Goal: Information Seeking & Learning: Learn about a topic

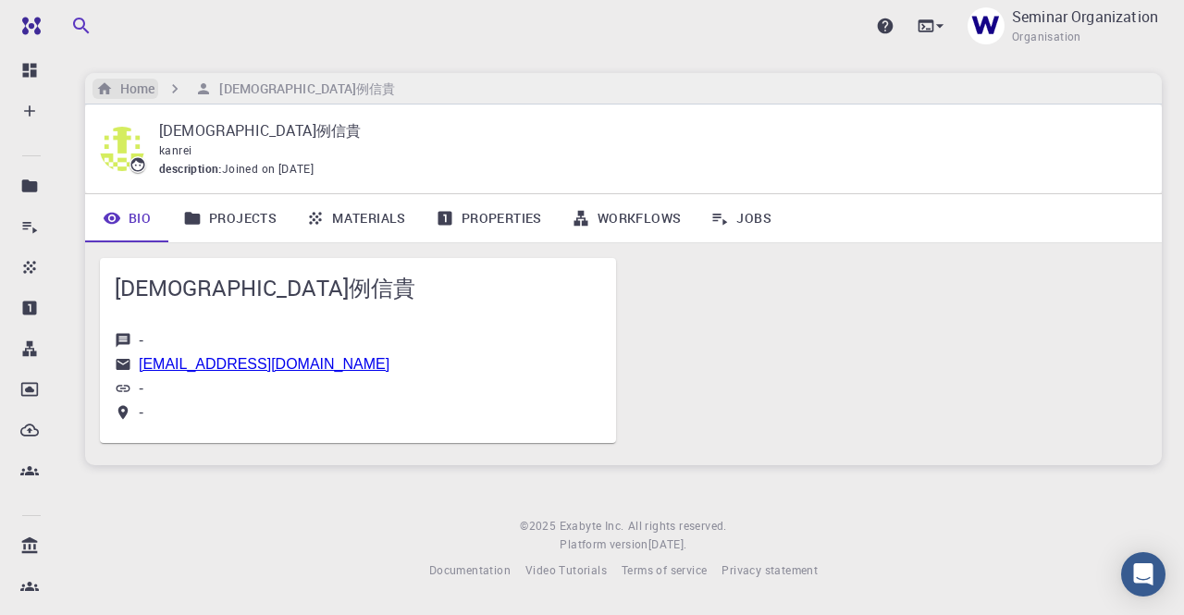
click at [132, 82] on h6 "Home" at bounding box center [134, 89] width 42 height 20
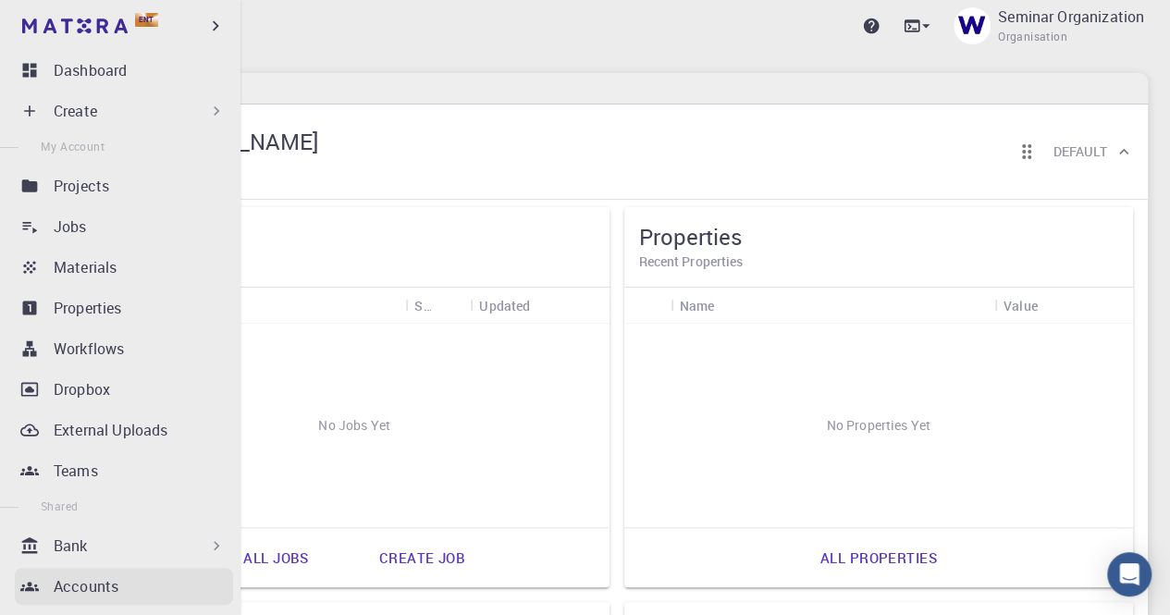
click at [77, 584] on p "Accounts" at bounding box center [86, 586] width 65 height 22
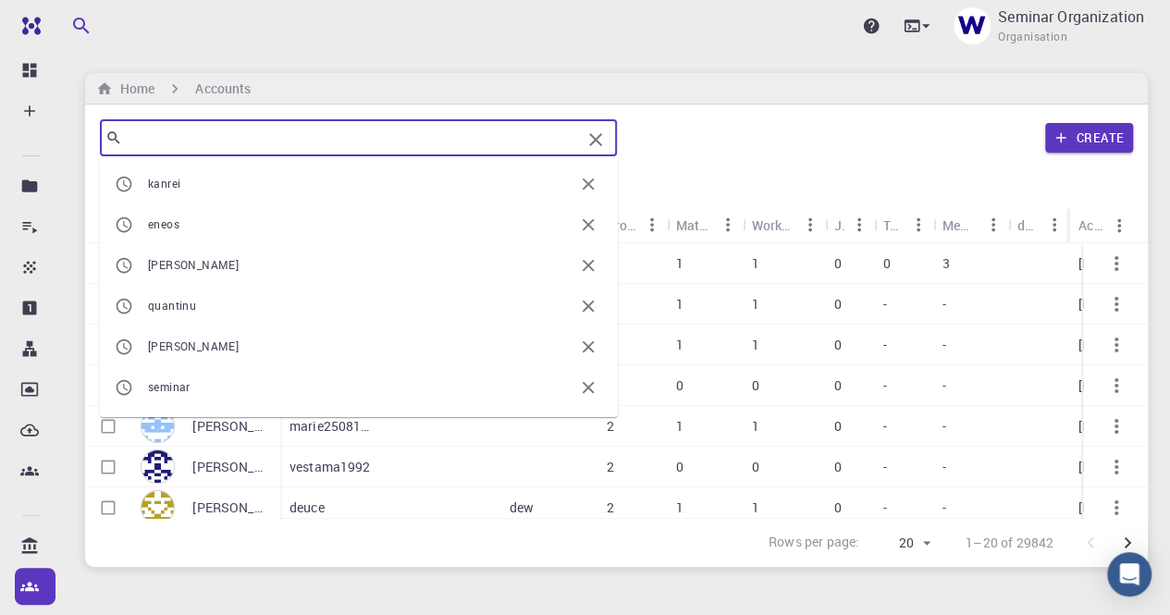
click at [331, 130] on input "text" at bounding box center [351, 138] width 459 height 26
click at [346, 585] on div "Upgrade Seminar Organization Organisation Home Accounts ​ kanrei eneos ryo naga…" at bounding box center [616, 355] width 1107 height 711
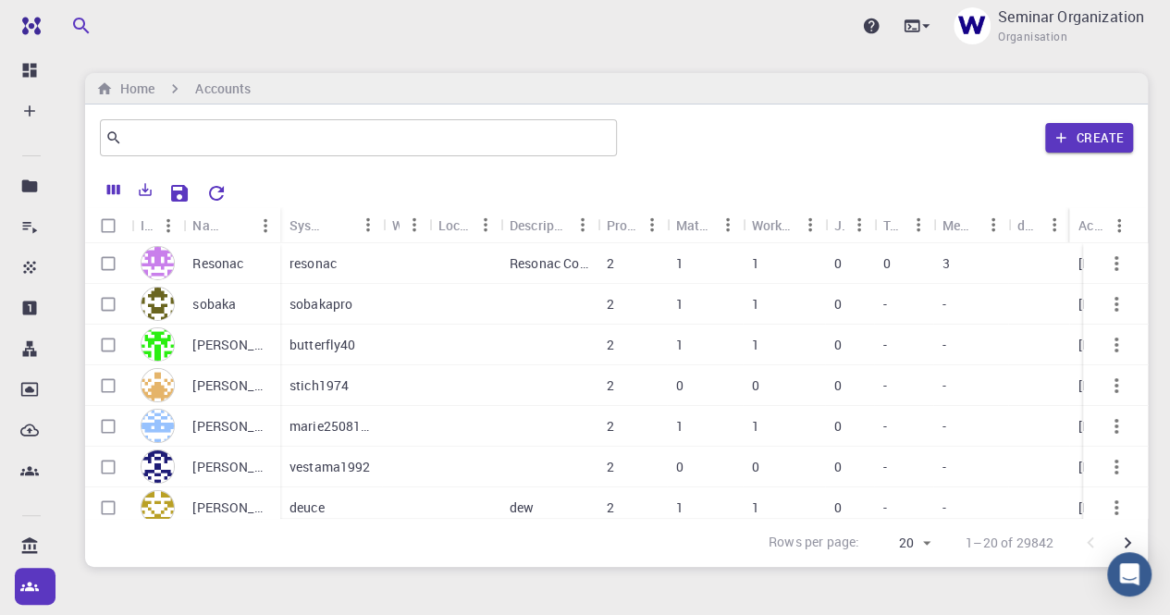
click at [244, 260] on div "Resonac" at bounding box center [231, 263] width 97 height 41
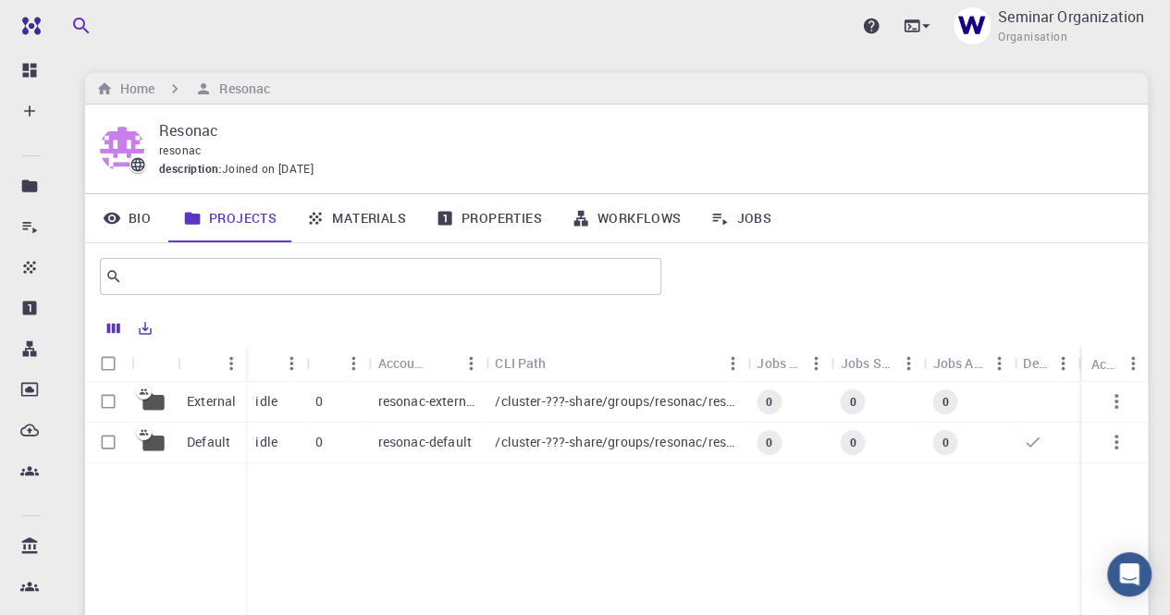
click at [370, 215] on link "Materials" at bounding box center [355, 218] width 129 height 48
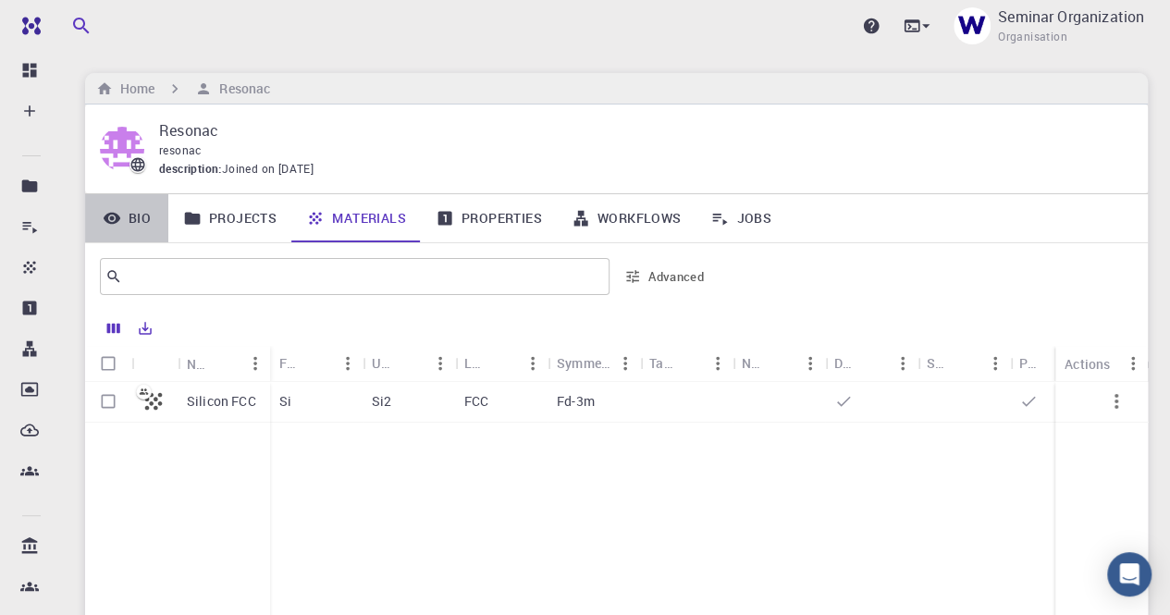
click at [115, 214] on icon at bounding box center [112, 219] width 17 height 12
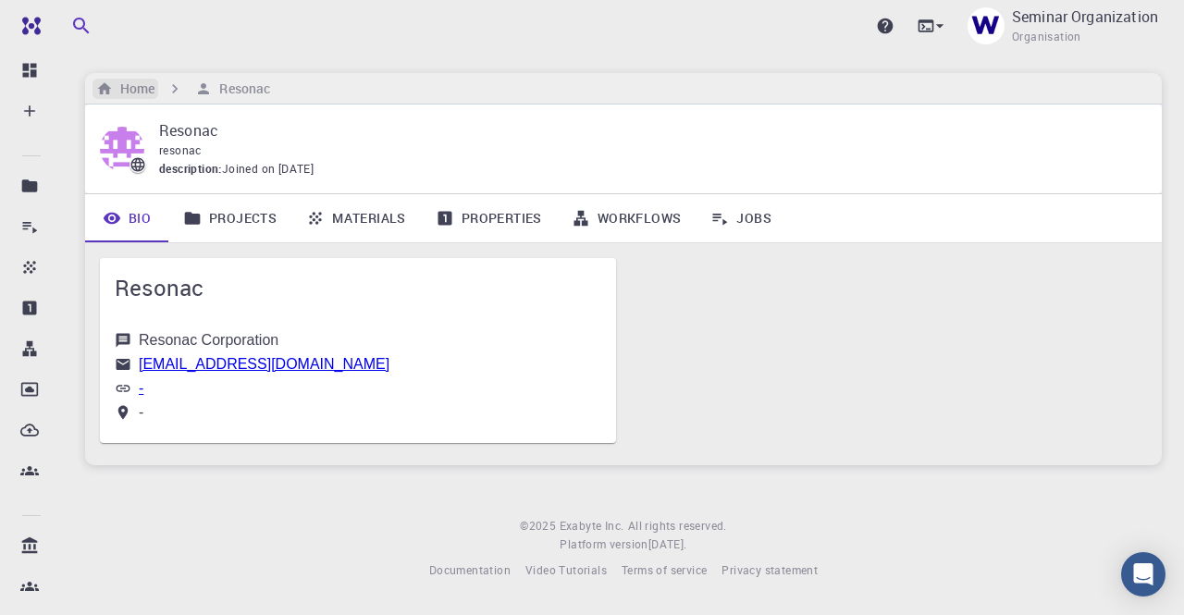
click at [137, 90] on h6 "Home" at bounding box center [134, 89] width 42 height 20
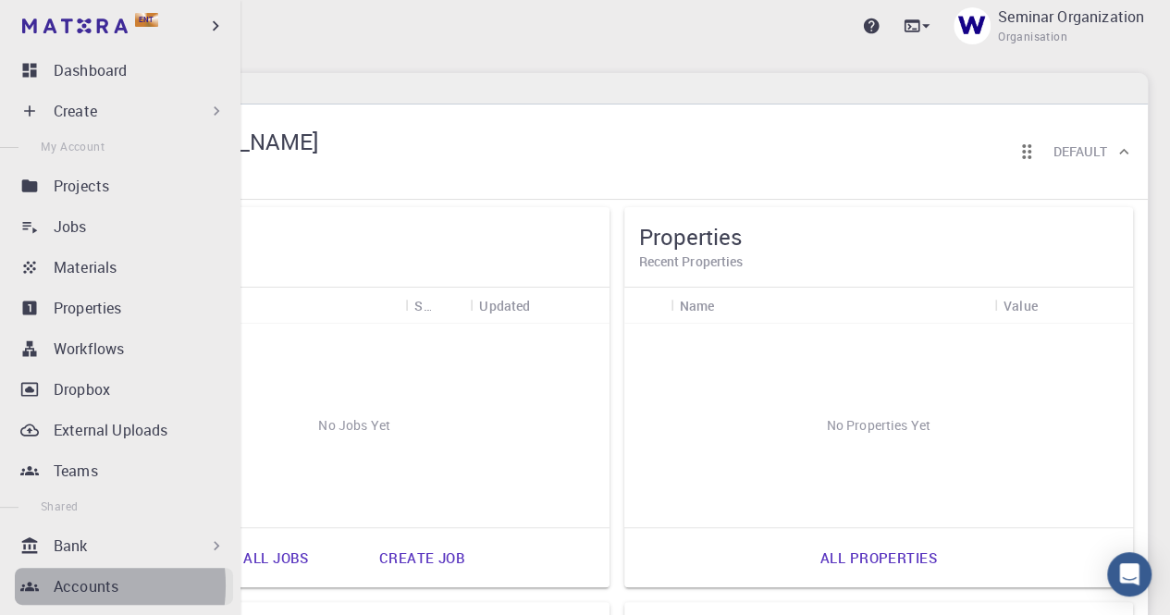
click at [57, 585] on p "Accounts" at bounding box center [86, 586] width 65 height 22
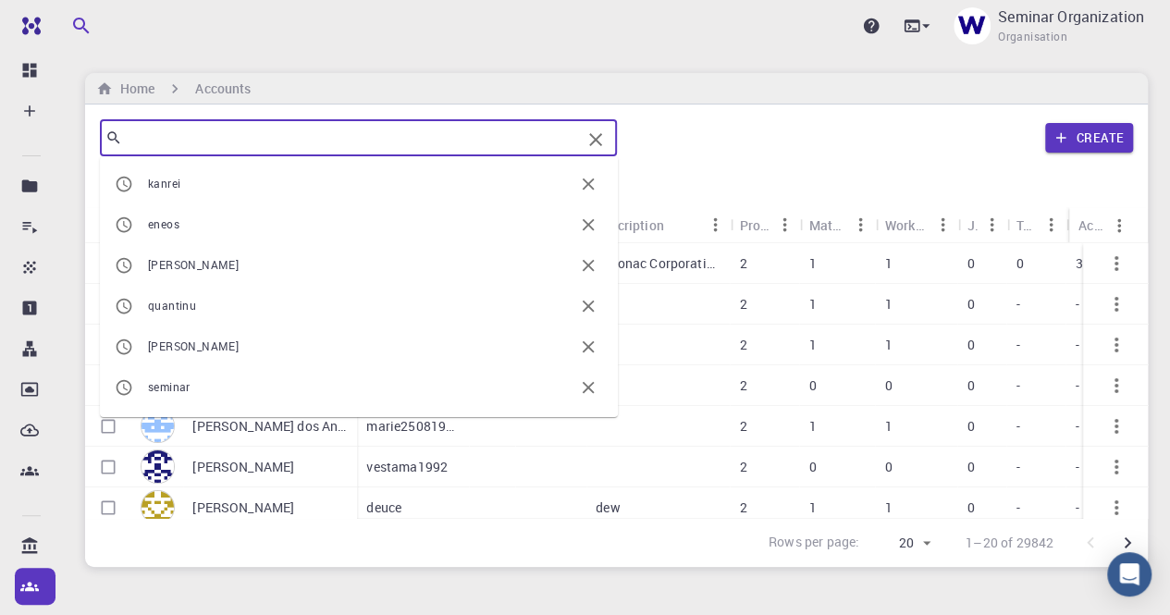
click at [318, 143] on input "text" at bounding box center [351, 138] width 459 height 26
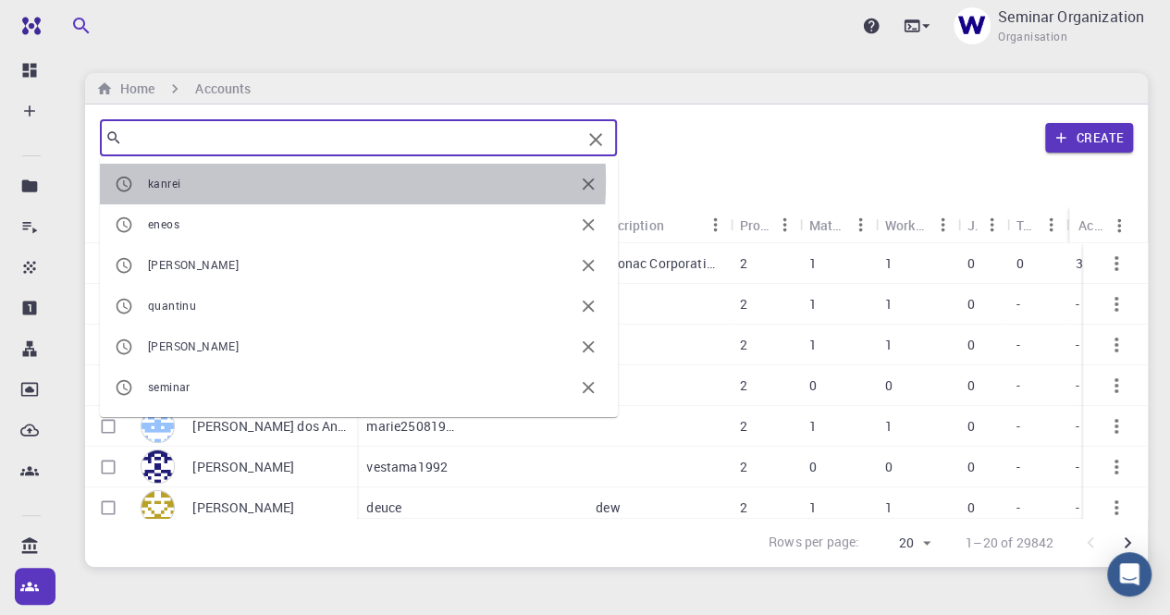
click at [233, 180] on span "kanrei" at bounding box center [360, 184] width 425 height 18
type input "kanrei"
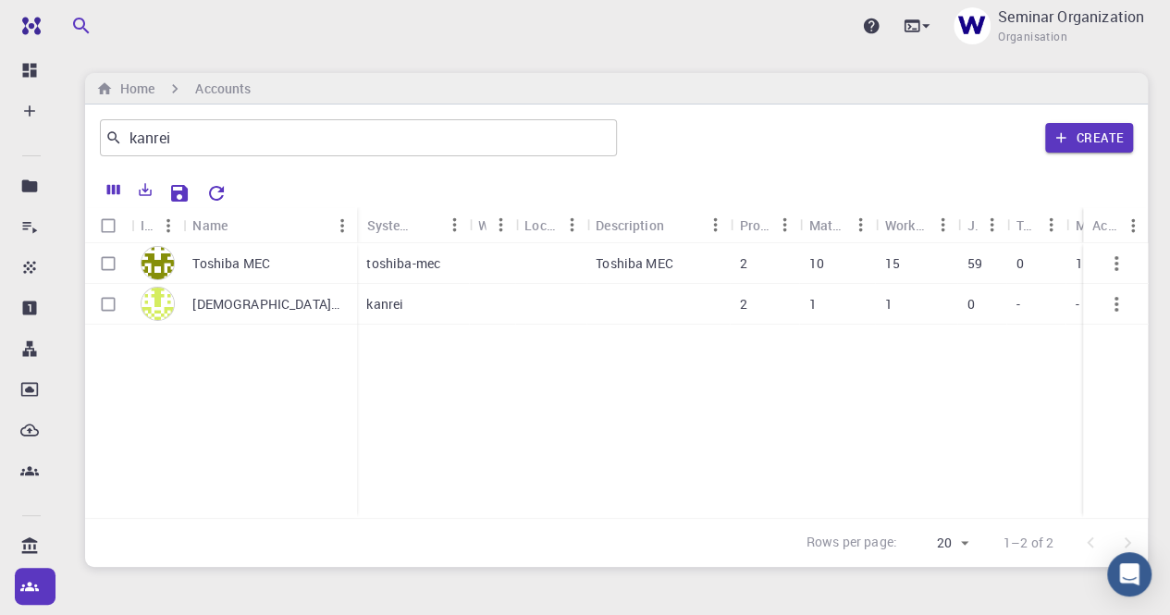
click at [257, 256] on p "Toshiba MEC" at bounding box center [231, 263] width 78 height 18
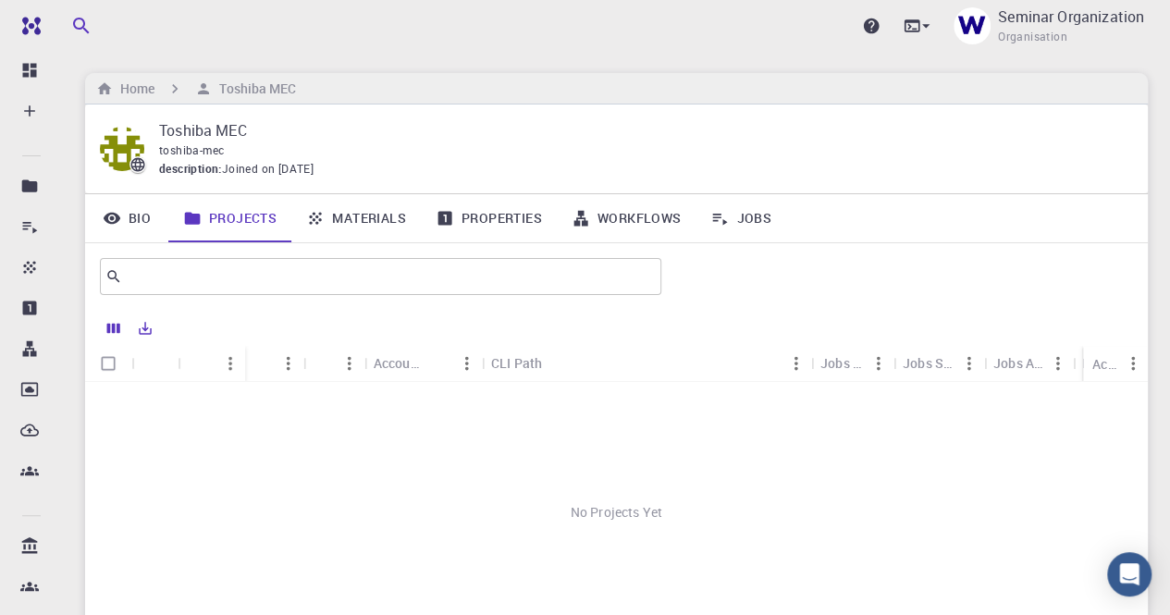
click at [338, 215] on link "Materials" at bounding box center [355, 218] width 129 height 48
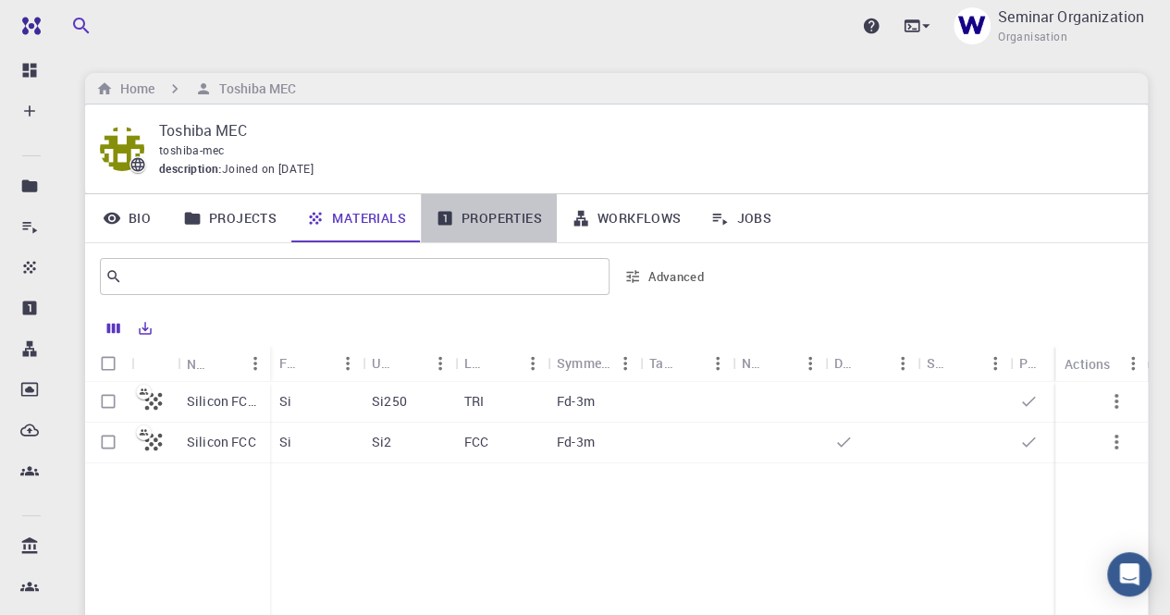
click at [513, 223] on link "Properties" at bounding box center [489, 218] width 136 height 48
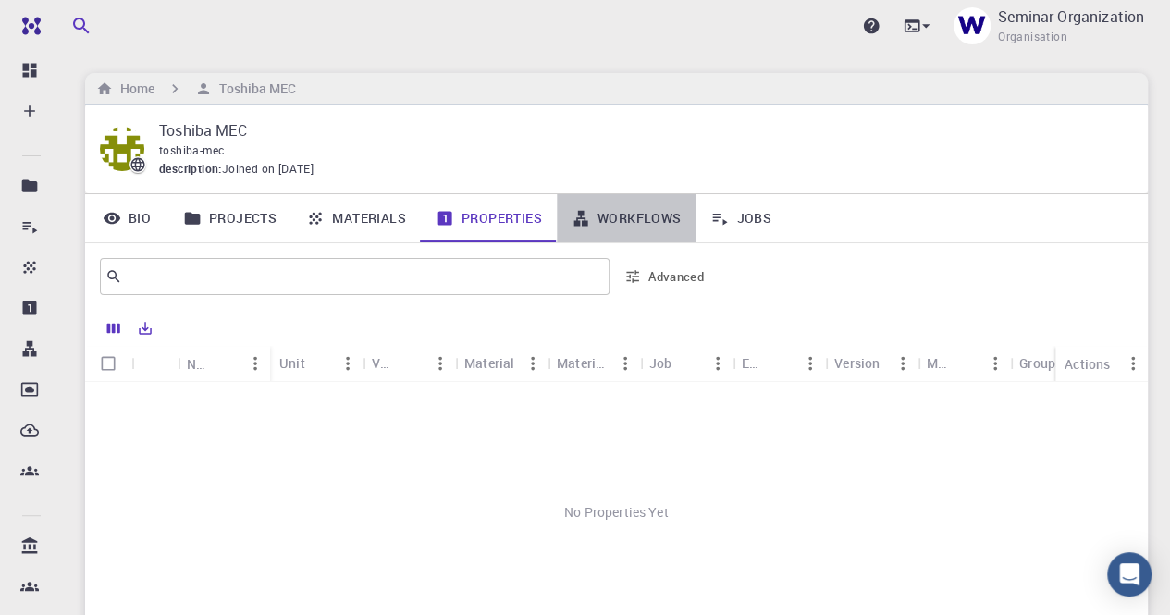
click at [641, 208] on link "Workflows" at bounding box center [627, 218] width 140 height 48
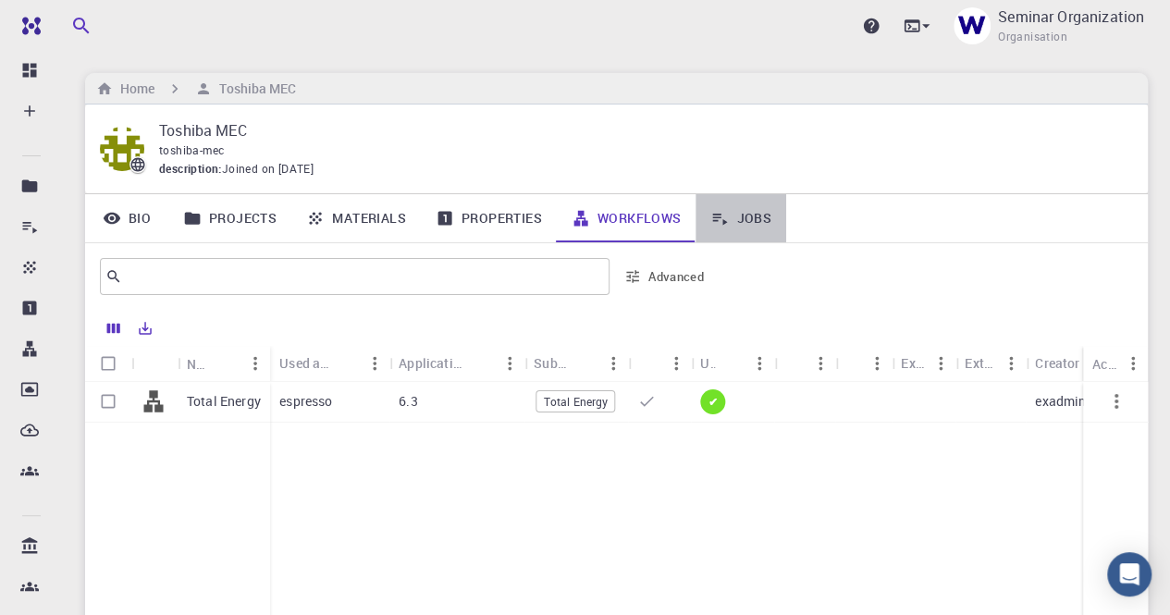
click at [753, 220] on link "Jobs" at bounding box center [740, 218] width 91 height 48
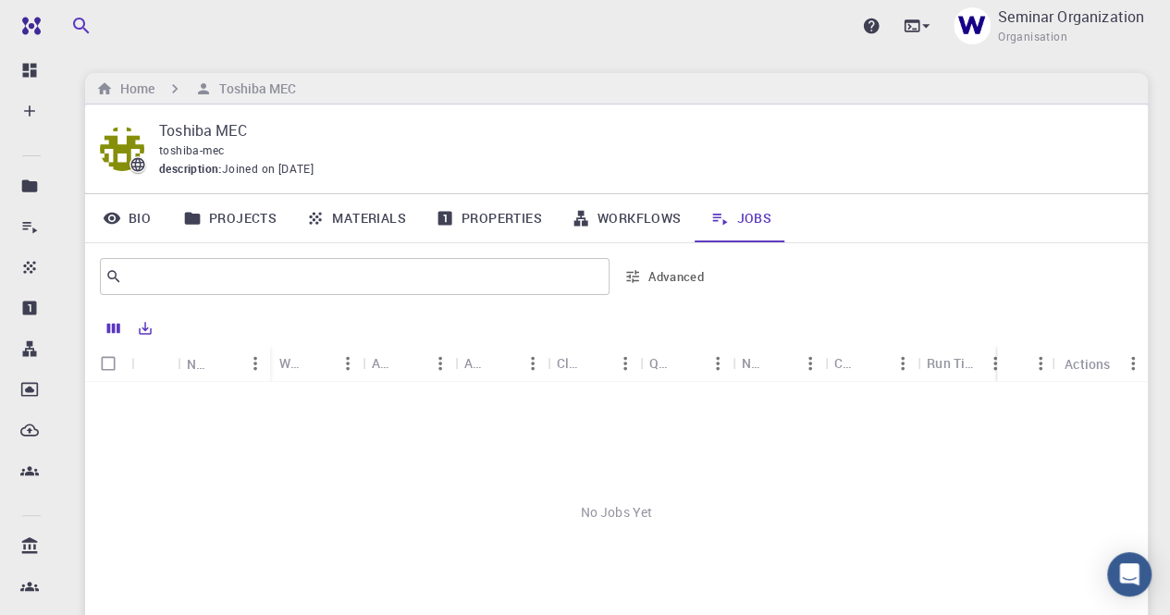
click at [246, 223] on link "Projects" at bounding box center [229, 218] width 123 height 48
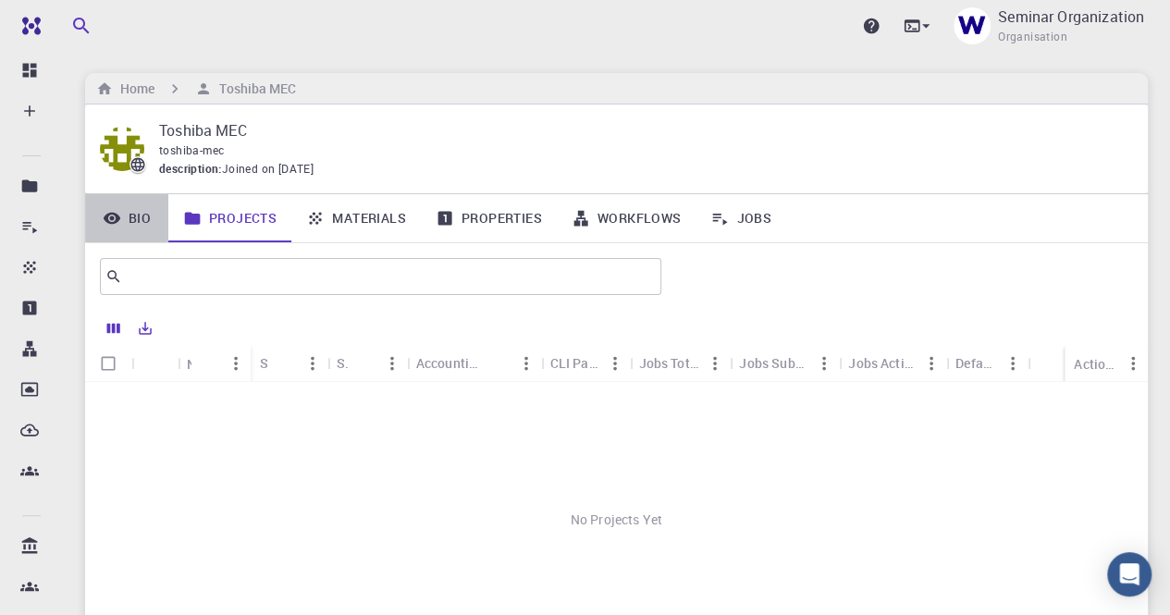
click at [135, 215] on link "Bio" at bounding box center [126, 218] width 83 height 48
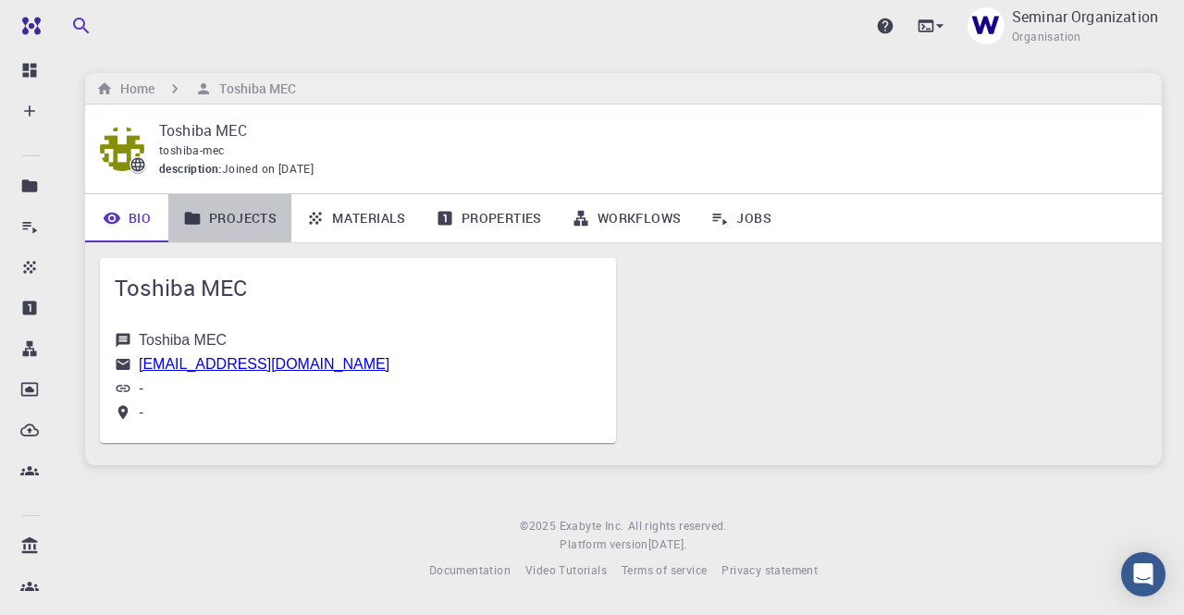
click at [207, 212] on link "Projects" at bounding box center [229, 218] width 123 height 48
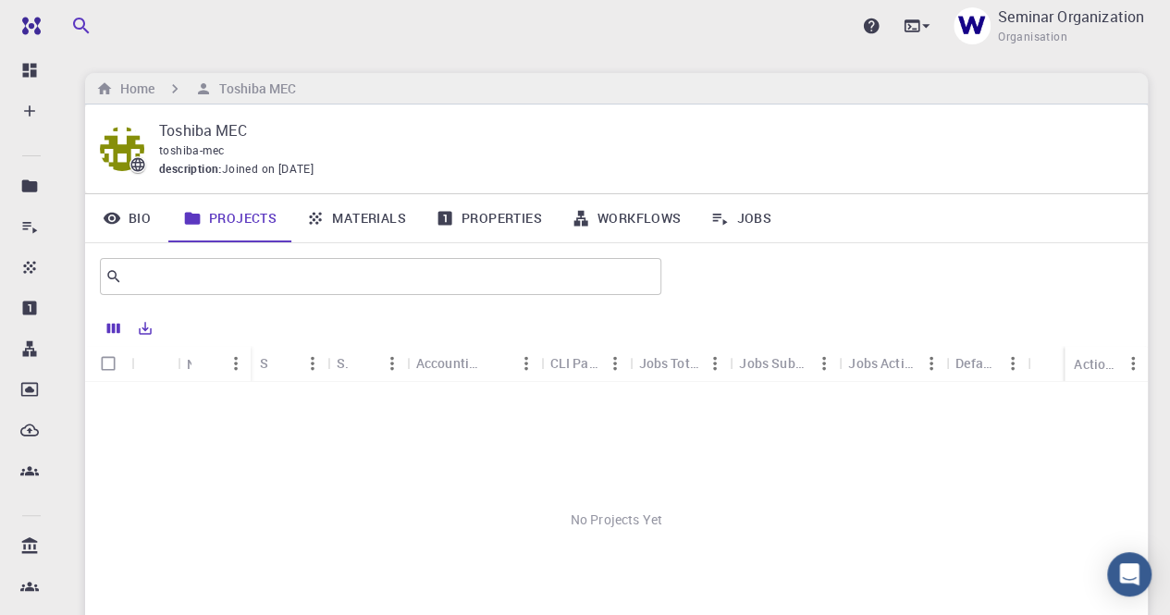
click at [215, 130] on p "Toshiba MEC" at bounding box center [638, 130] width 959 height 22
click at [197, 147] on span "toshiba-mec" at bounding box center [191, 149] width 65 height 15
click at [193, 172] on span "description :" at bounding box center [190, 169] width 63 height 18
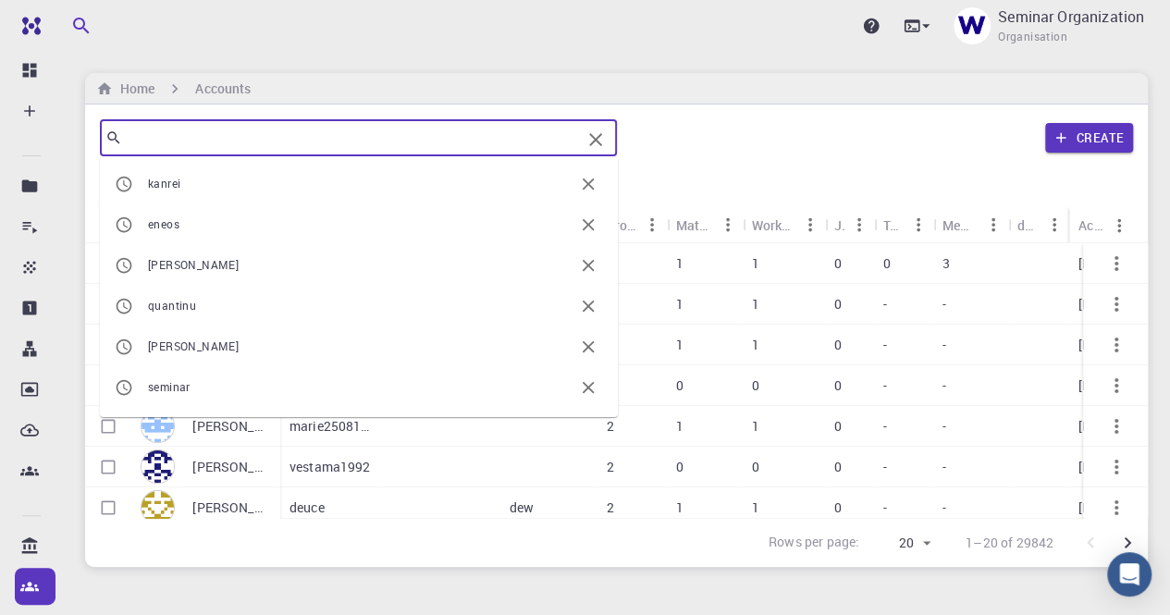
click at [151, 132] on input "text" at bounding box center [351, 138] width 459 height 26
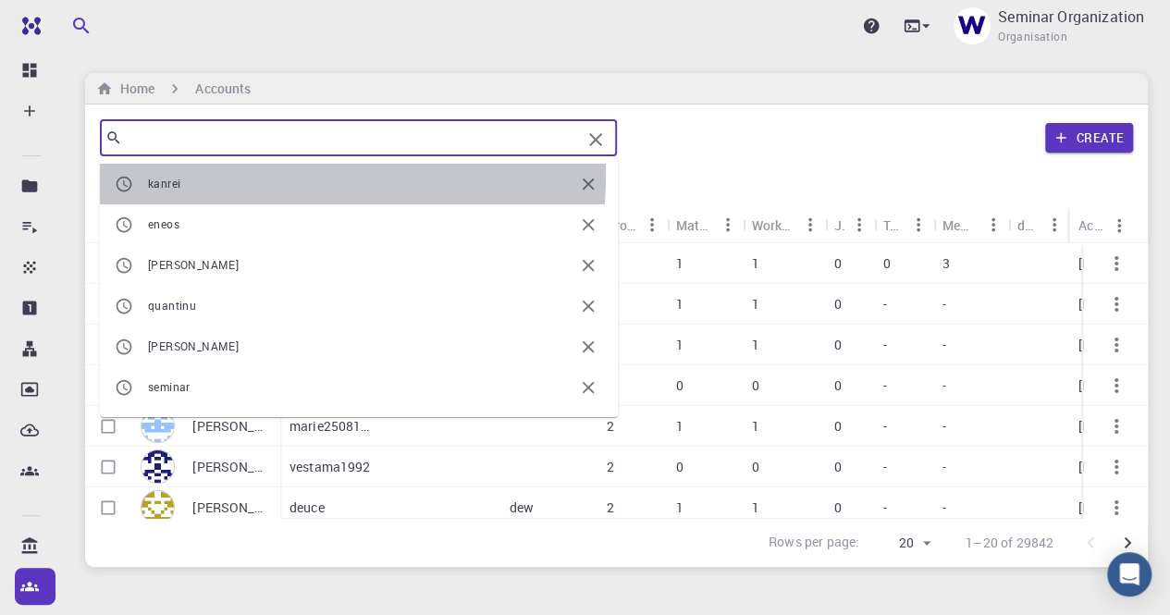
click at [157, 171] on li "kanrei" at bounding box center [359, 184] width 518 height 41
type input "kanrei"
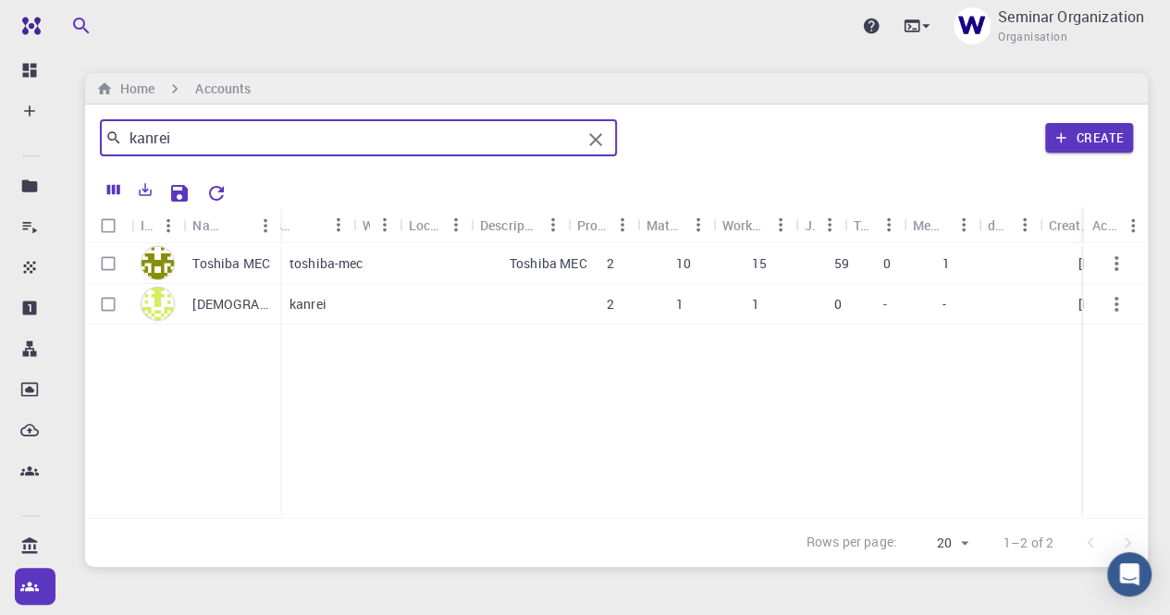
scroll to position [0, 100]
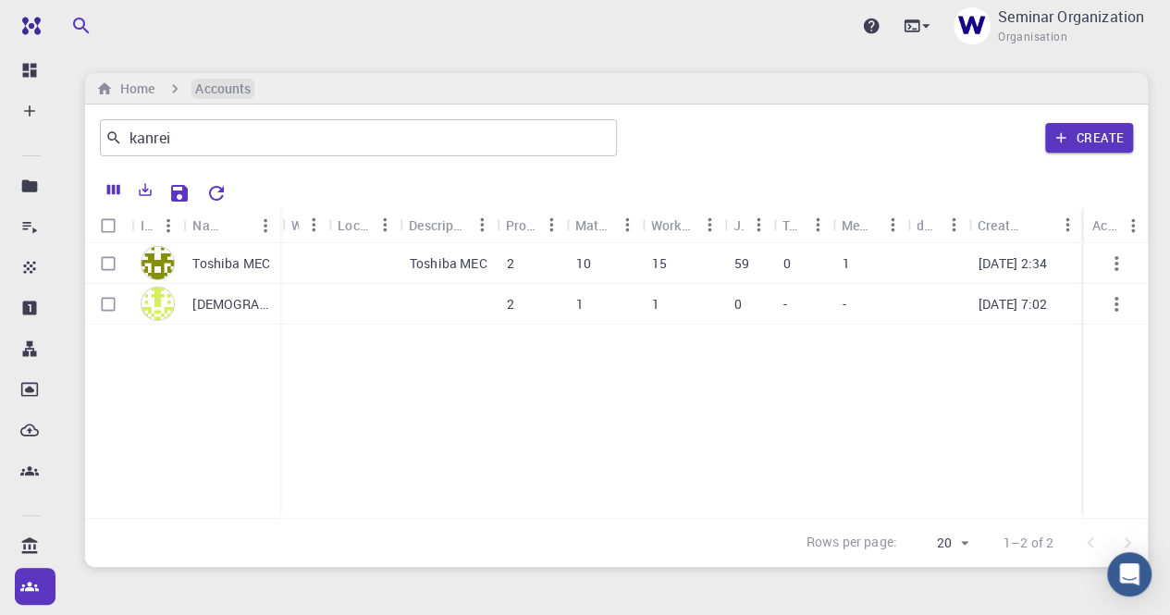
click at [241, 84] on h6 "Accounts" at bounding box center [222, 89] width 55 height 20
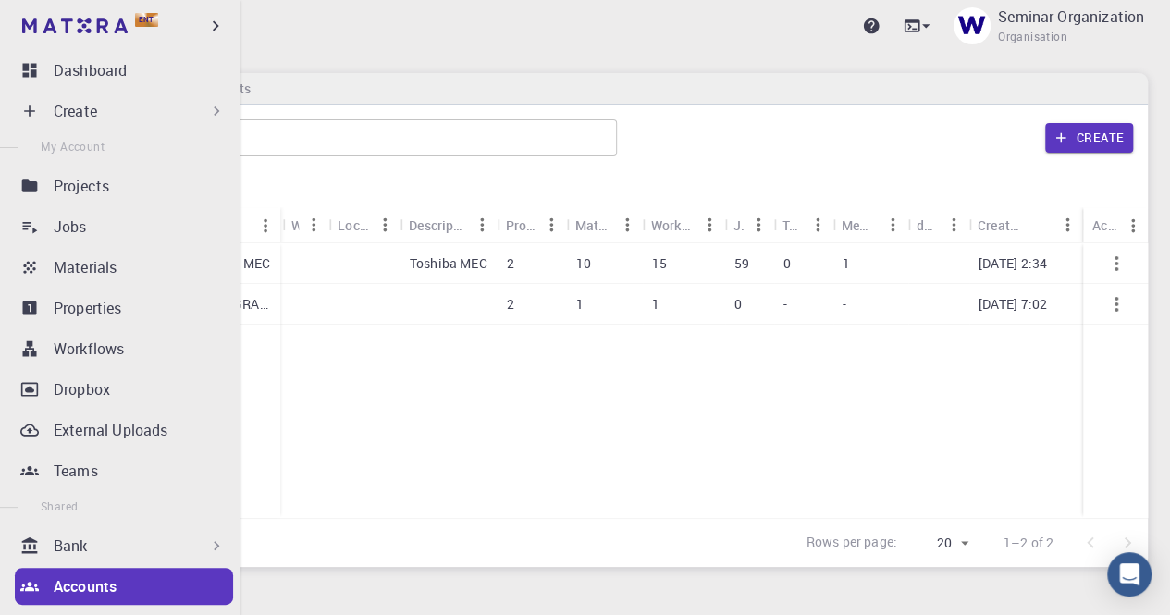
click at [113, 584] on p "Accounts" at bounding box center [85, 586] width 63 height 22
click at [111, 584] on p "Accounts" at bounding box center [85, 586] width 63 height 22
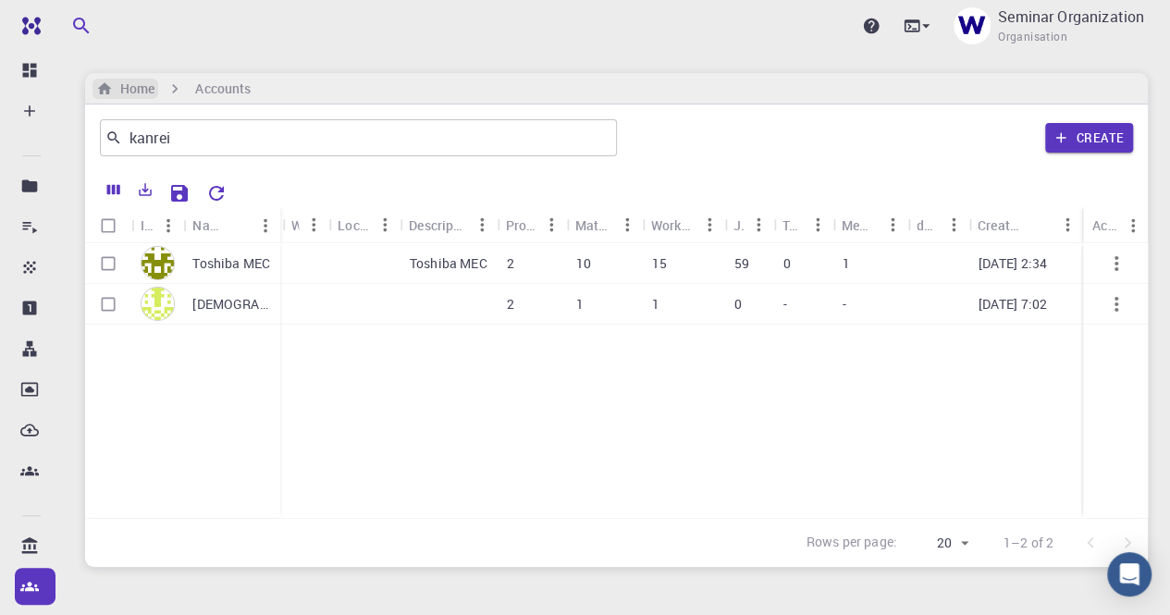
click at [133, 88] on h6 "Home" at bounding box center [134, 89] width 42 height 20
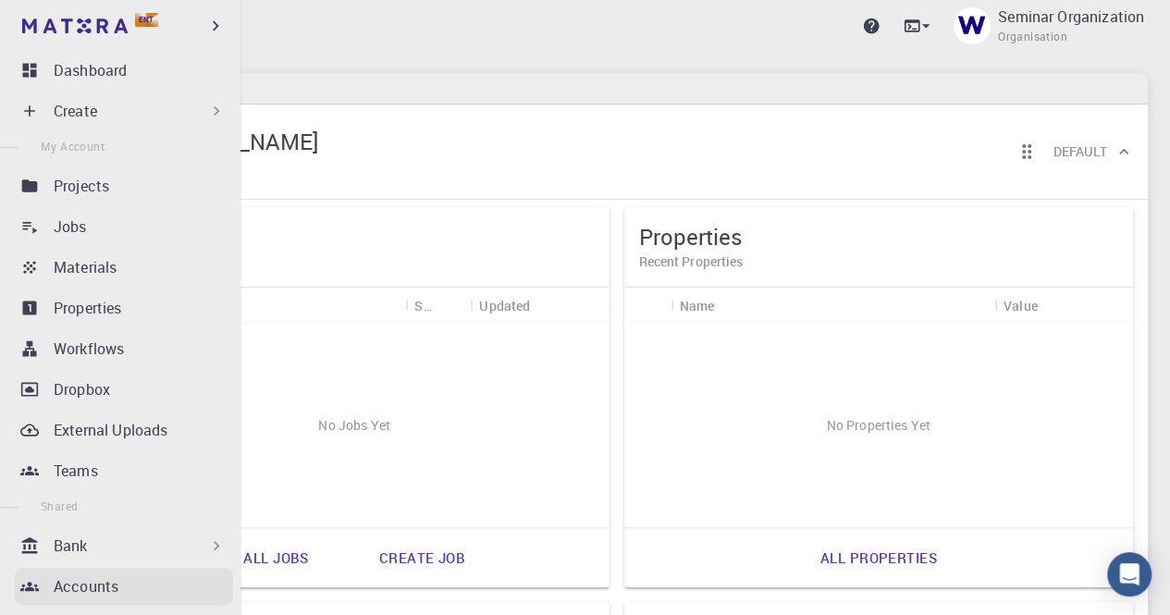
click at [57, 578] on p "Accounts" at bounding box center [86, 586] width 65 height 22
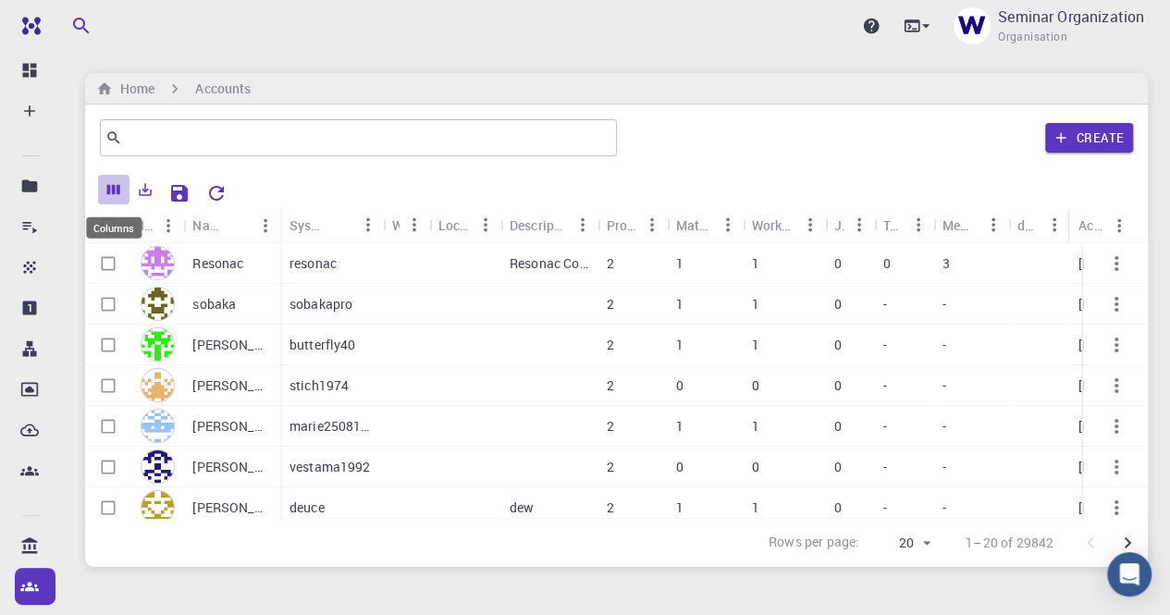
click at [115, 184] on icon "Columns" at bounding box center [113, 189] width 17 height 17
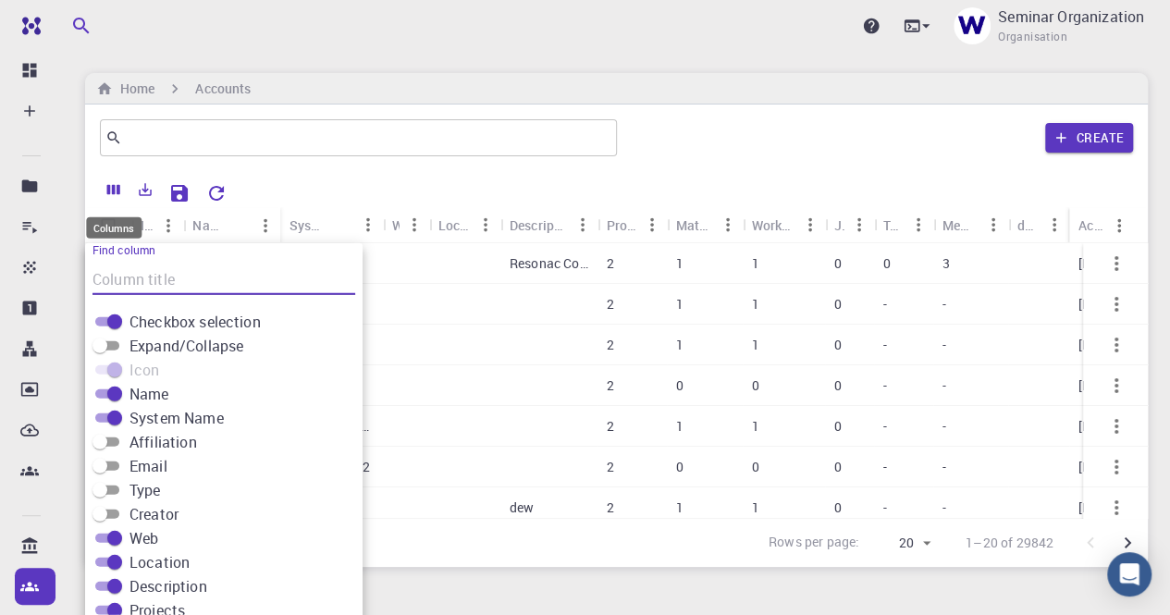
scroll to position [43, 0]
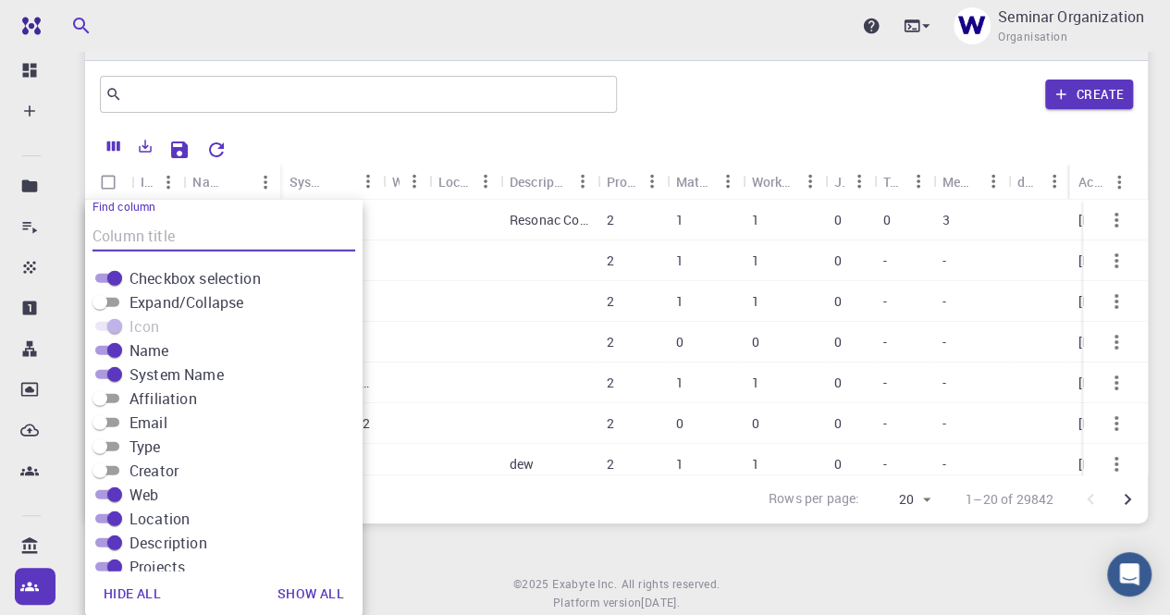
click at [116, 400] on input "Affiliation" at bounding box center [100, 398] width 67 height 22
checkbox input "true"
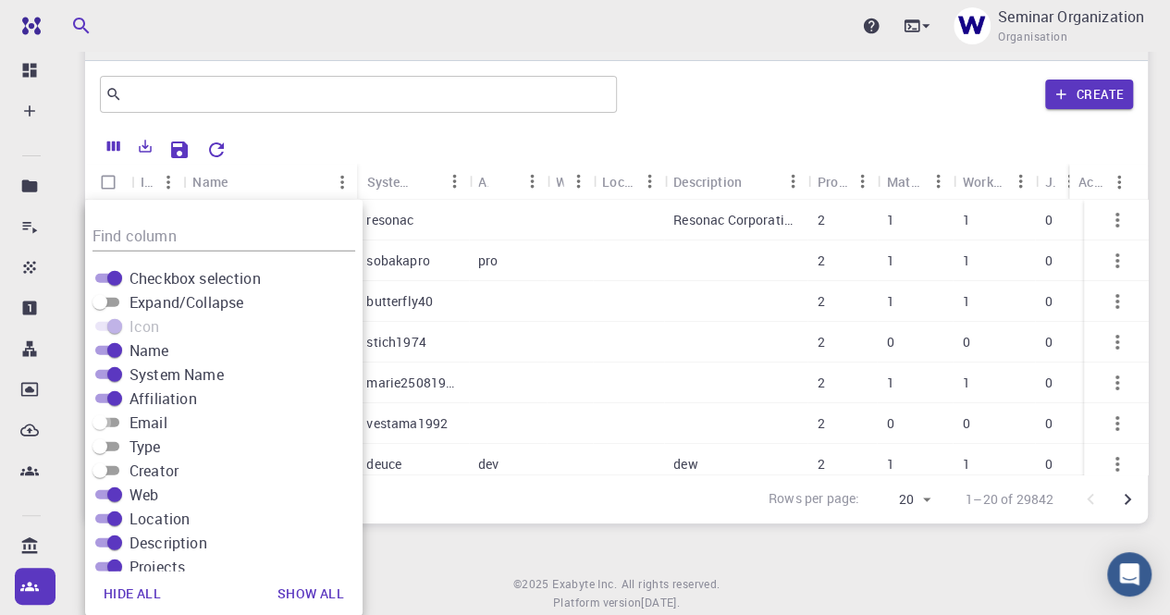
click at [115, 421] on input "Email" at bounding box center [100, 423] width 67 height 22
checkbox input "true"
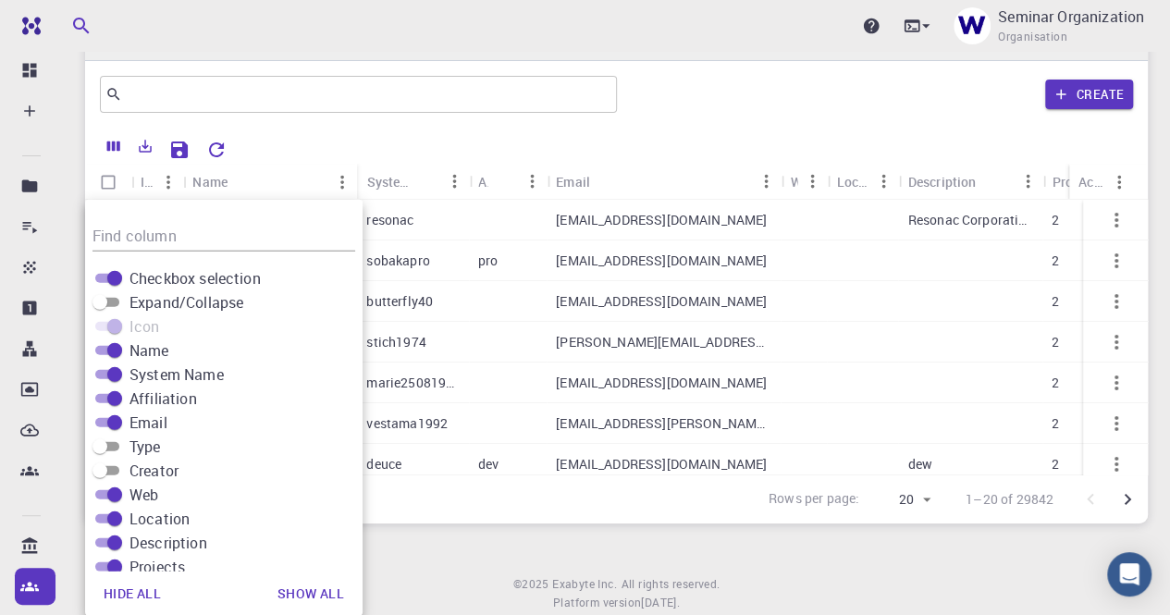
click at [487, 523] on div "Rows per page: 20 20 1–20 of 29842" at bounding box center [616, 498] width 1063 height 49
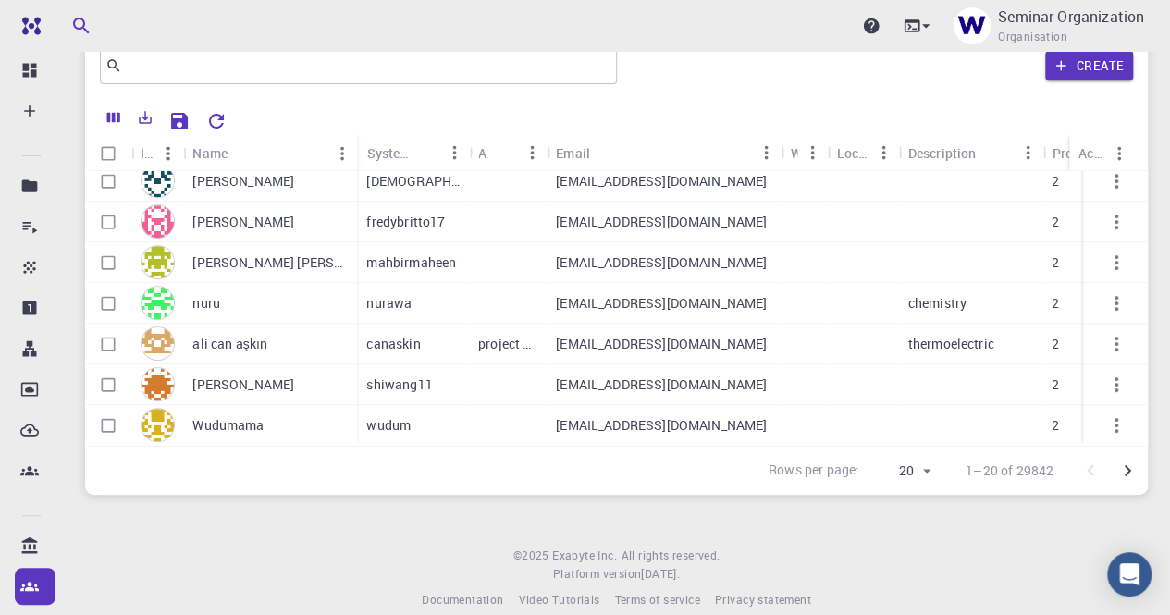
scroll to position [97, 0]
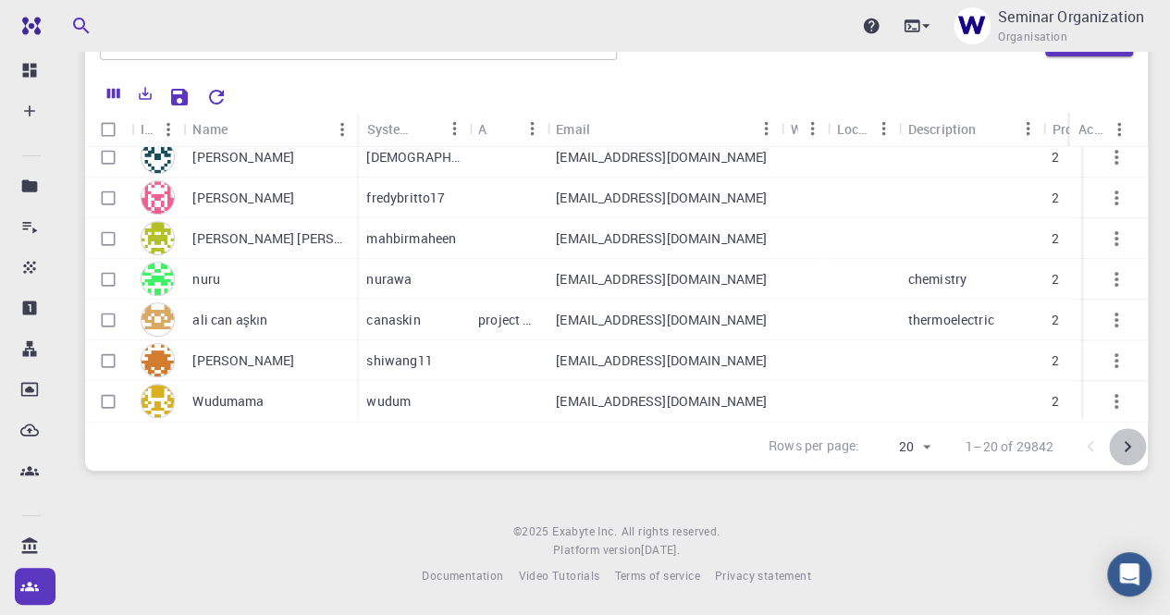
click at [1128, 443] on icon "Go to next page" at bounding box center [1128, 446] width 6 height 11
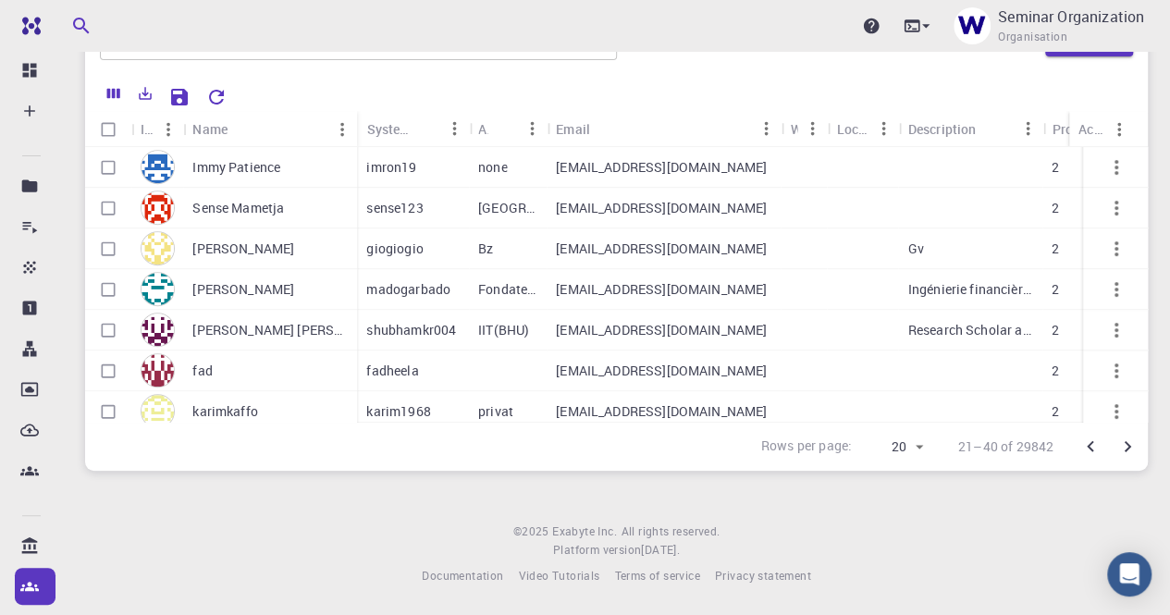
scroll to position [553, 0]
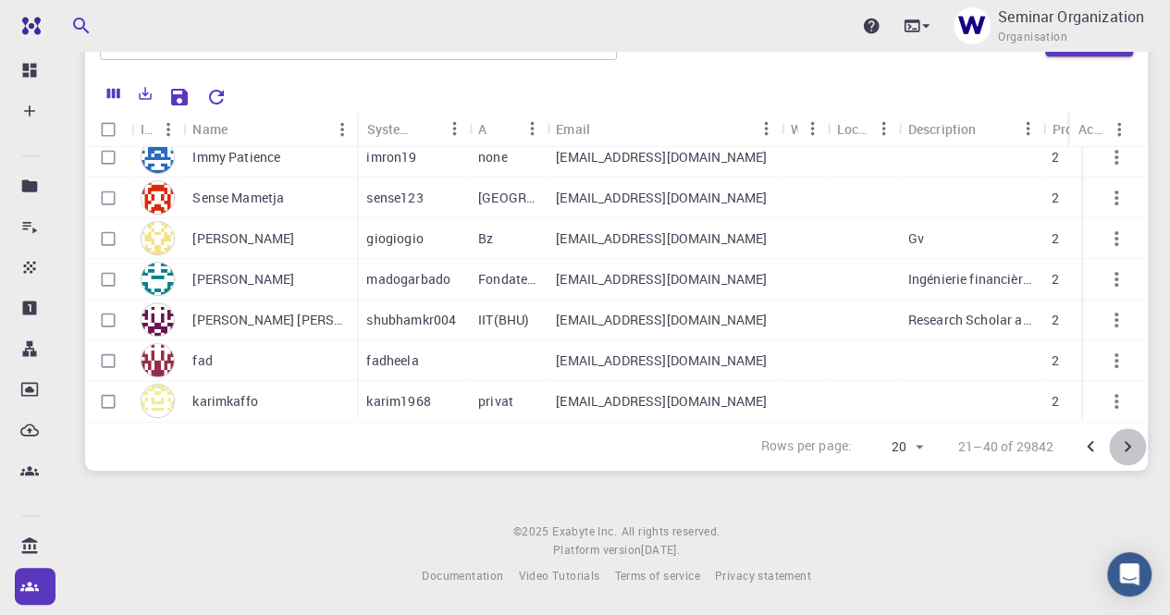
click at [1133, 442] on icon "Go to next page" at bounding box center [1127, 447] width 22 height 22
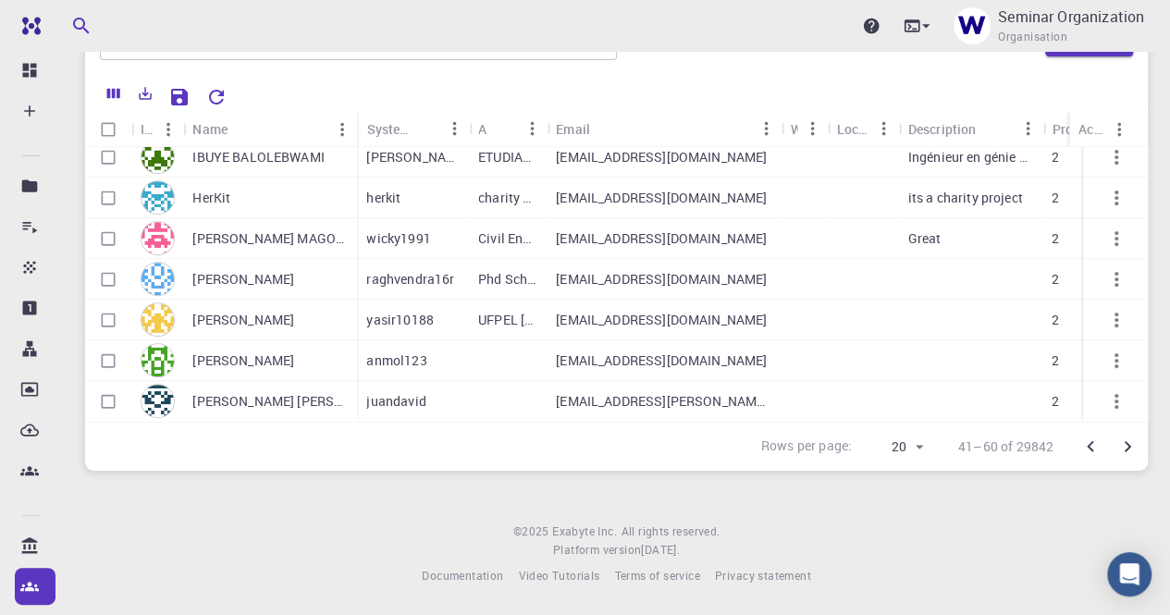
click at [1132, 452] on icon "Go to next page" at bounding box center [1127, 447] width 22 height 22
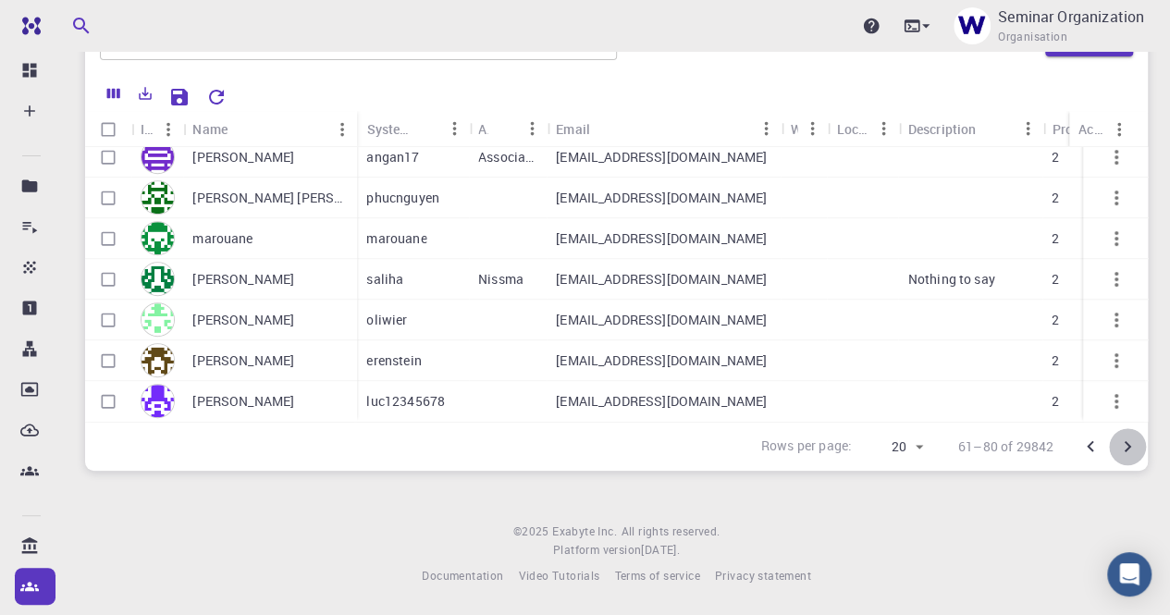
click at [1132, 445] on icon "Go to next page" at bounding box center [1127, 447] width 22 height 22
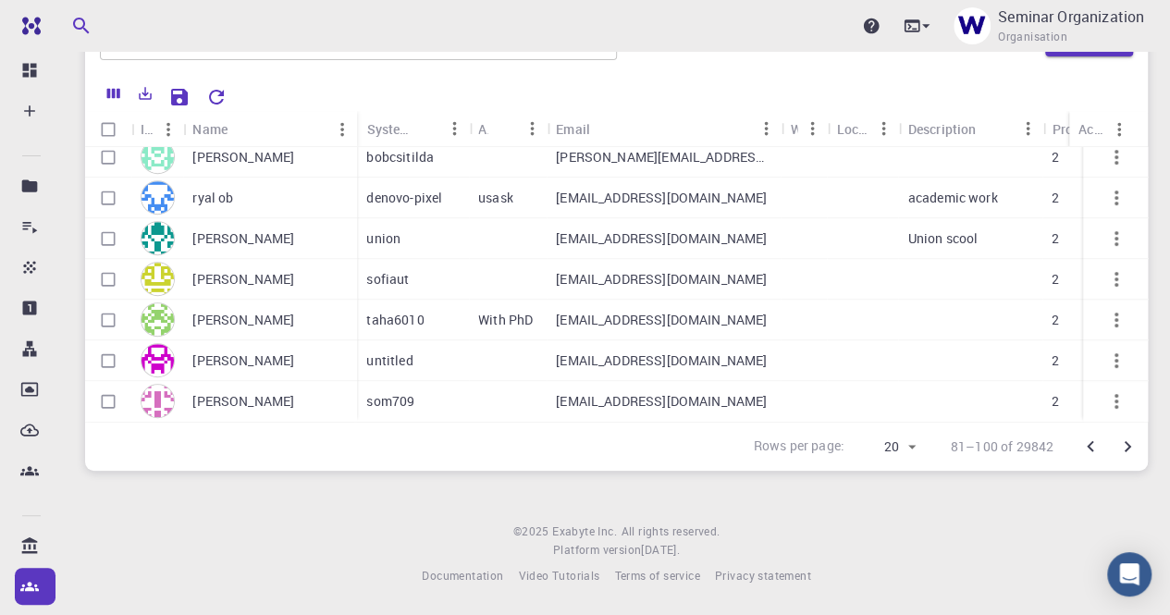
click at [1125, 445] on icon "Go to next page" at bounding box center [1127, 447] width 22 height 22
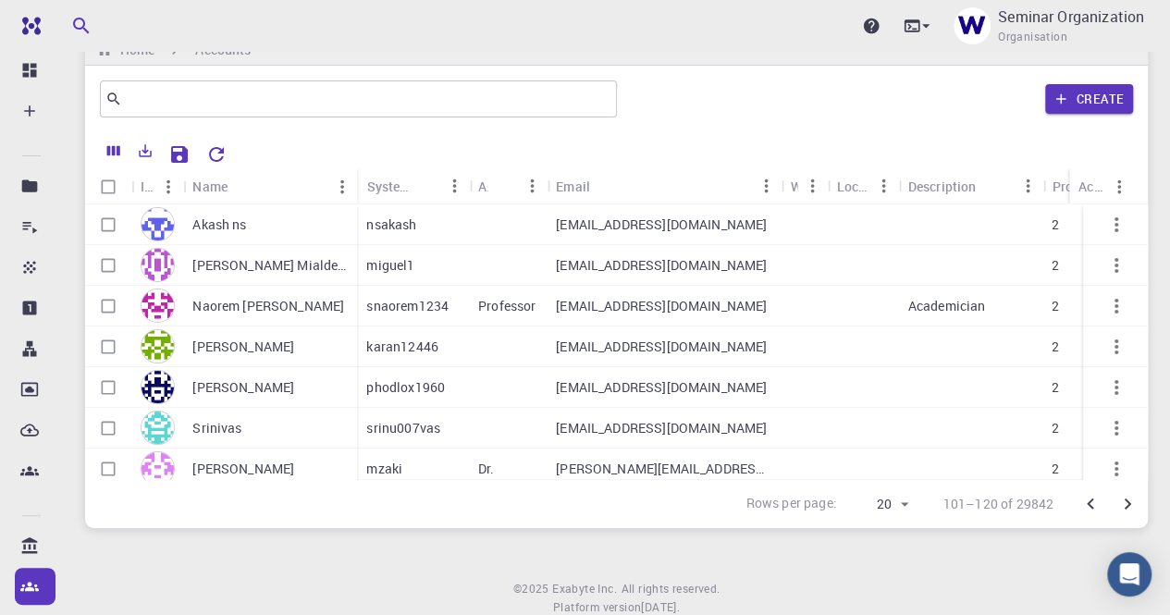
scroll to position [0, 0]
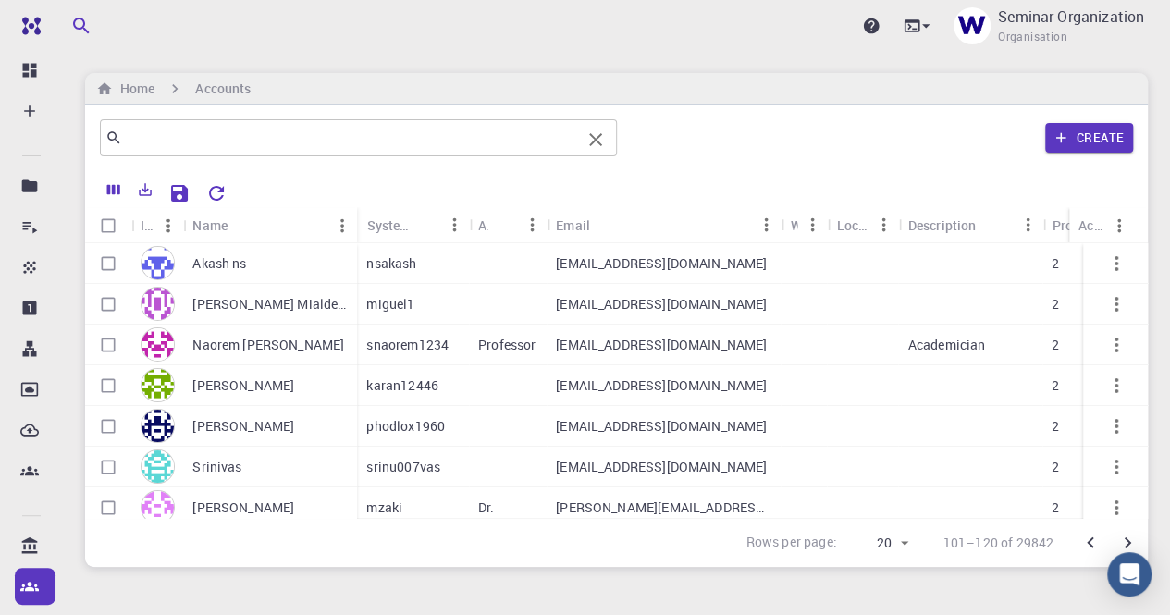
click at [548, 141] on input "text" at bounding box center [351, 138] width 459 height 26
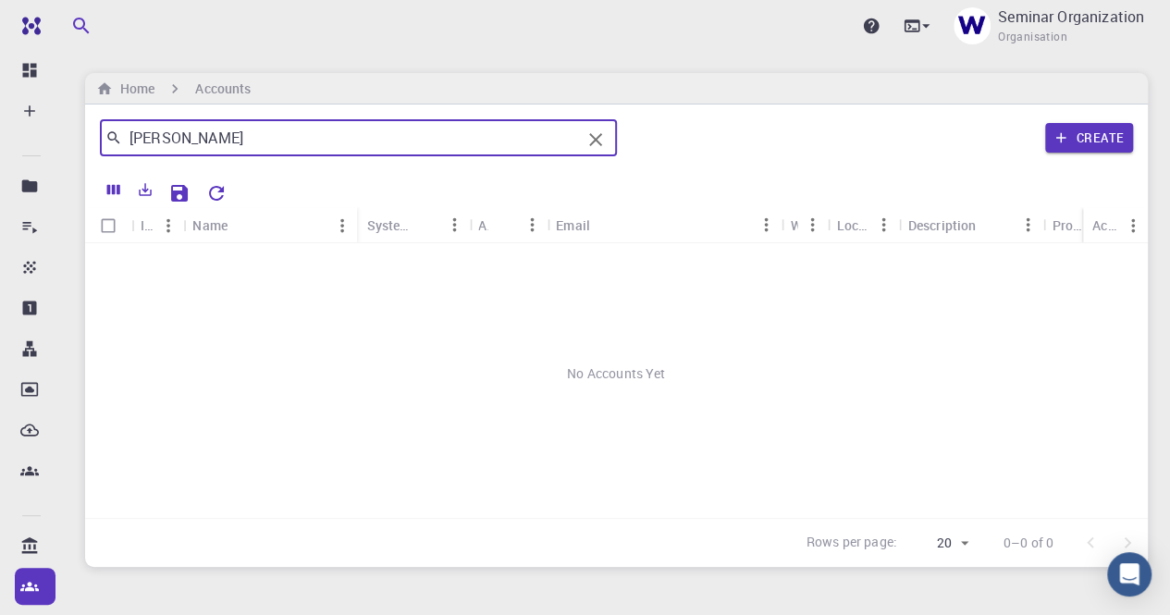
type input "[PERSON_NAME]"
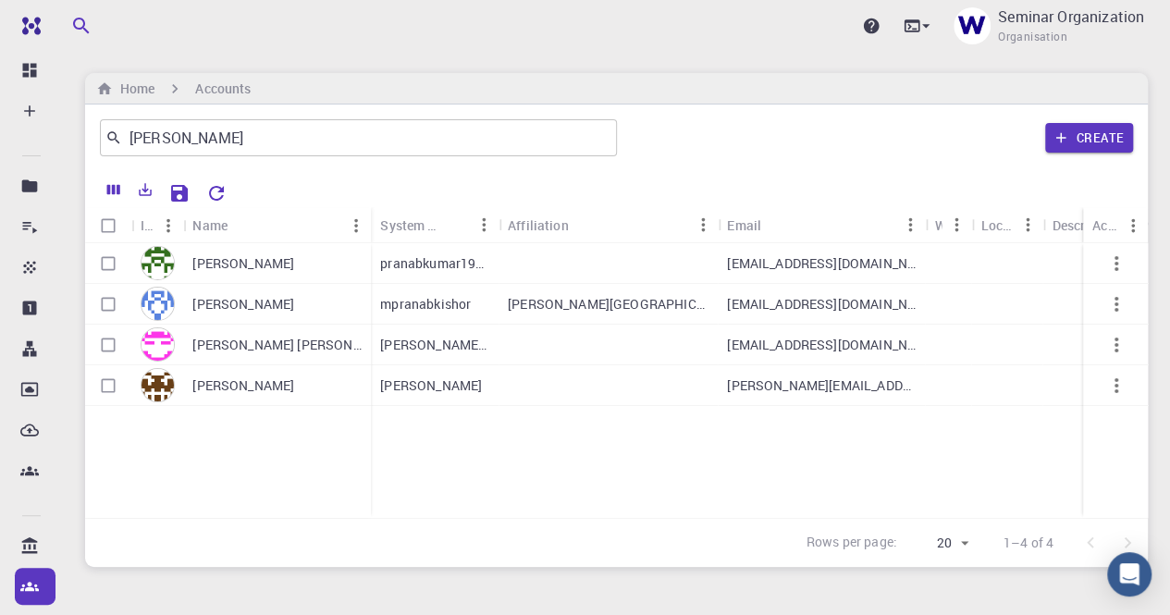
click at [250, 390] on p "[PERSON_NAME]" at bounding box center [243, 385] width 102 height 18
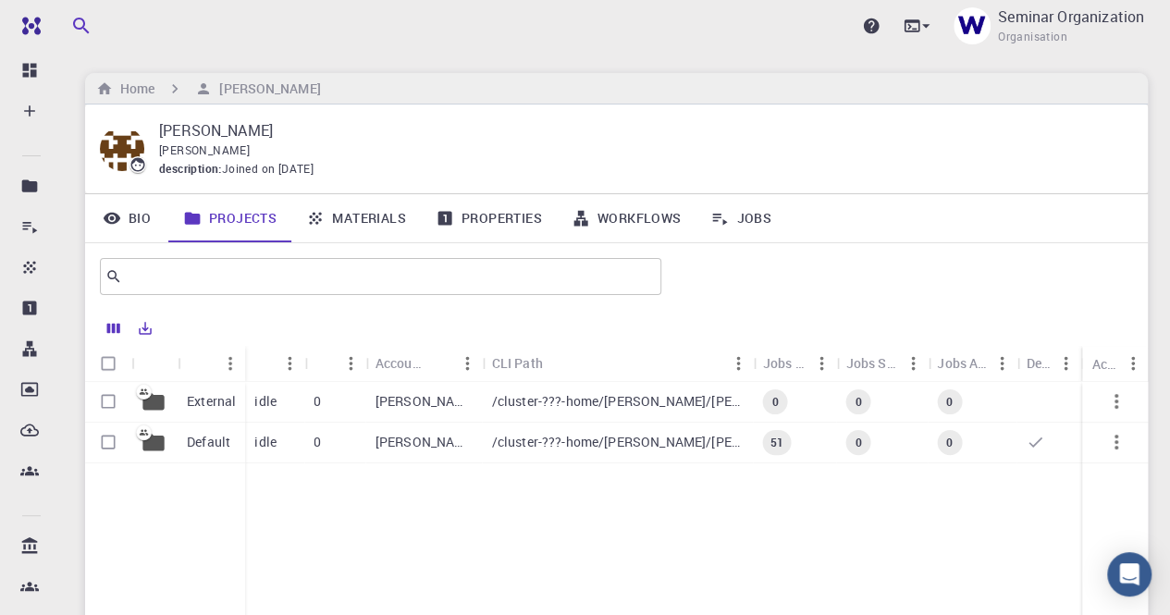
click at [215, 444] on p "Default" at bounding box center [208, 442] width 43 height 18
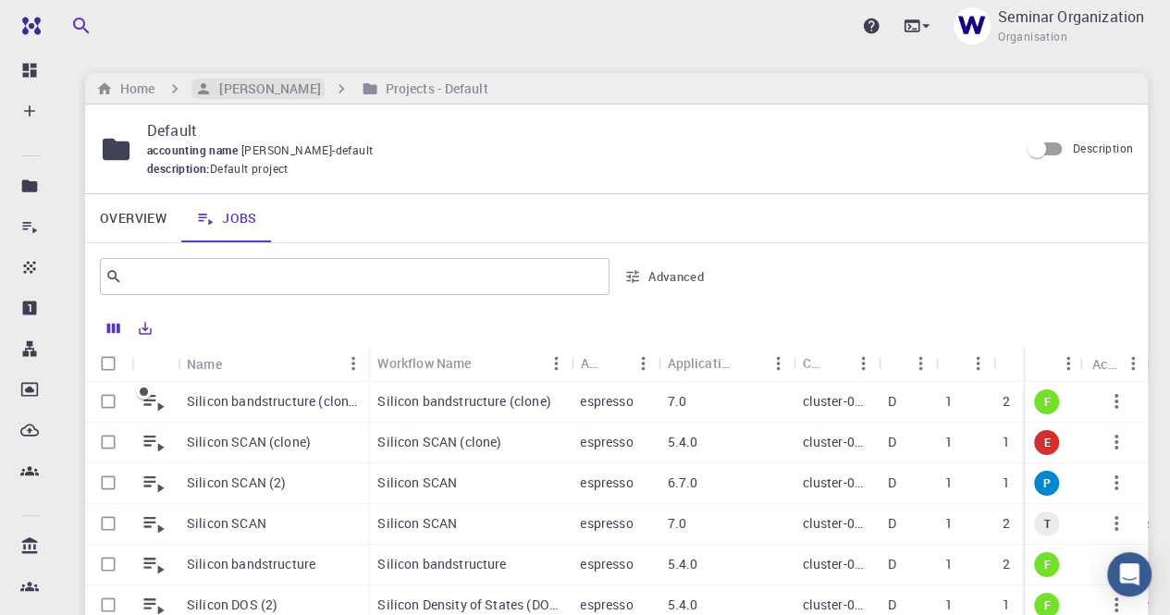
click at [259, 92] on h6 "[PERSON_NAME]" at bounding box center [266, 89] width 108 height 20
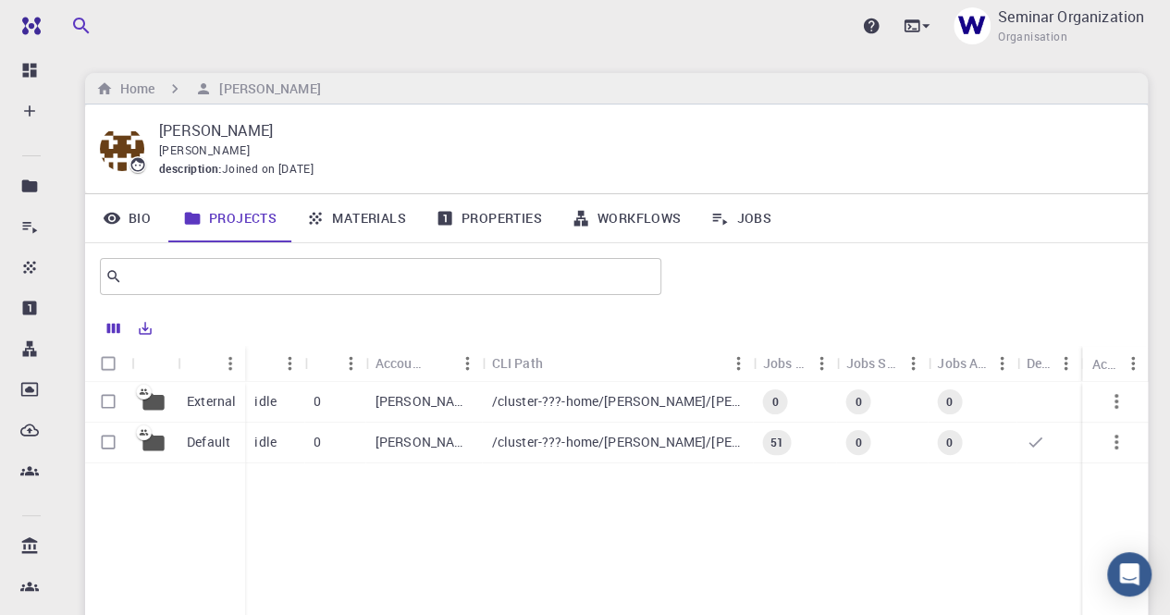
click at [326, 217] on link "Materials" at bounding box center [355, 218] width 129 height 48
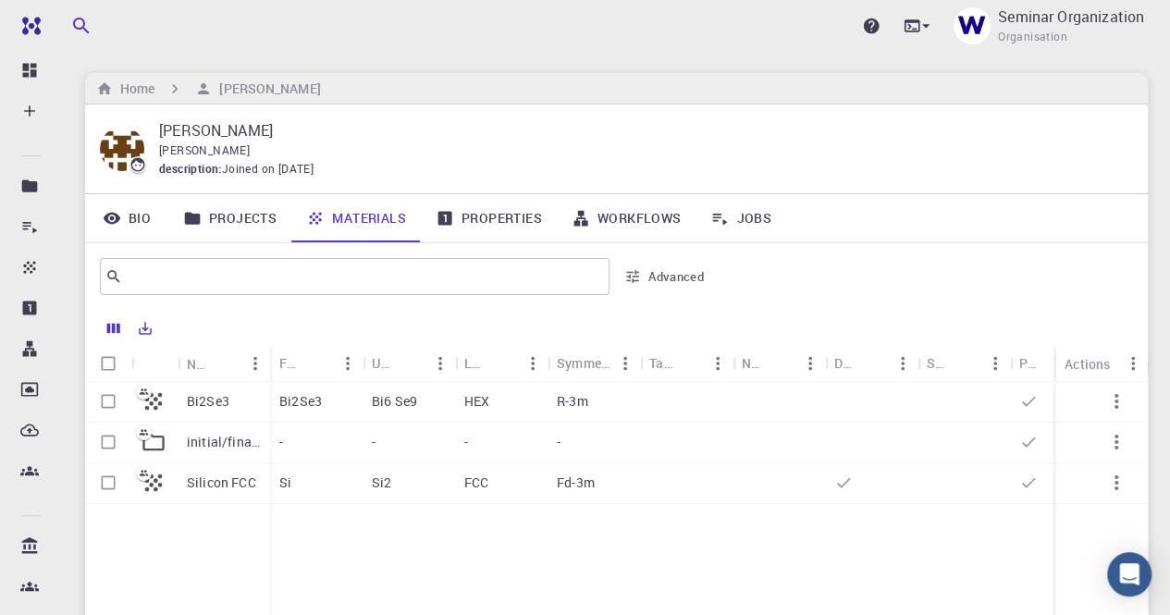
click at [130, 213] on link "Bio" at bounding box center [126, 218] width 83 height 48
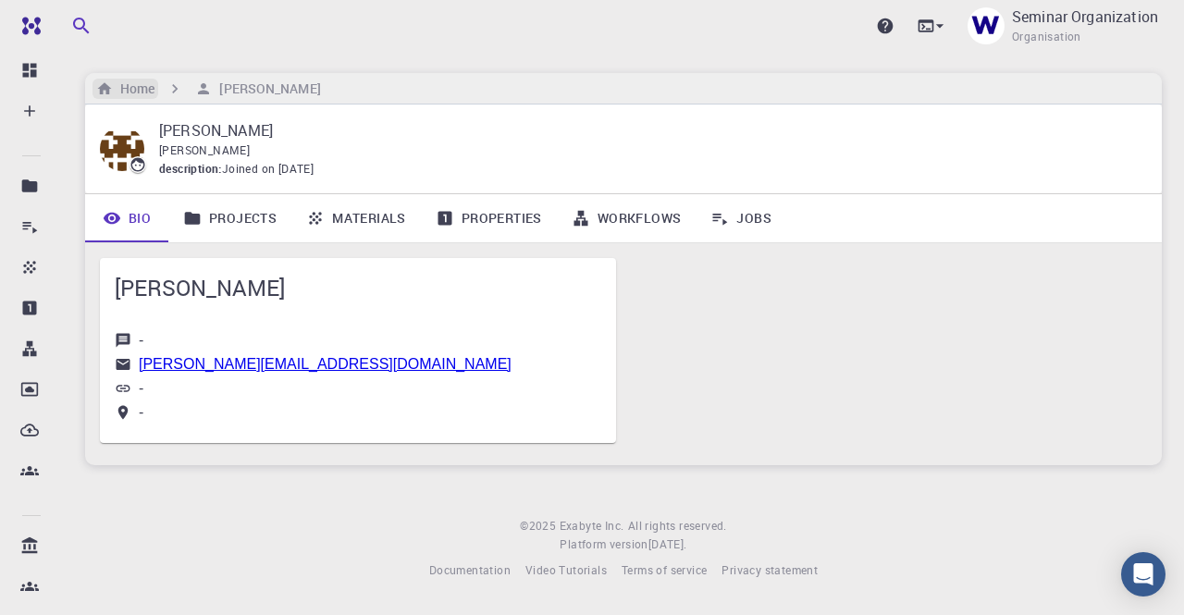
click at [134, 82] on h6 "Home" at bounding box center [134, 89] width 42 height 20
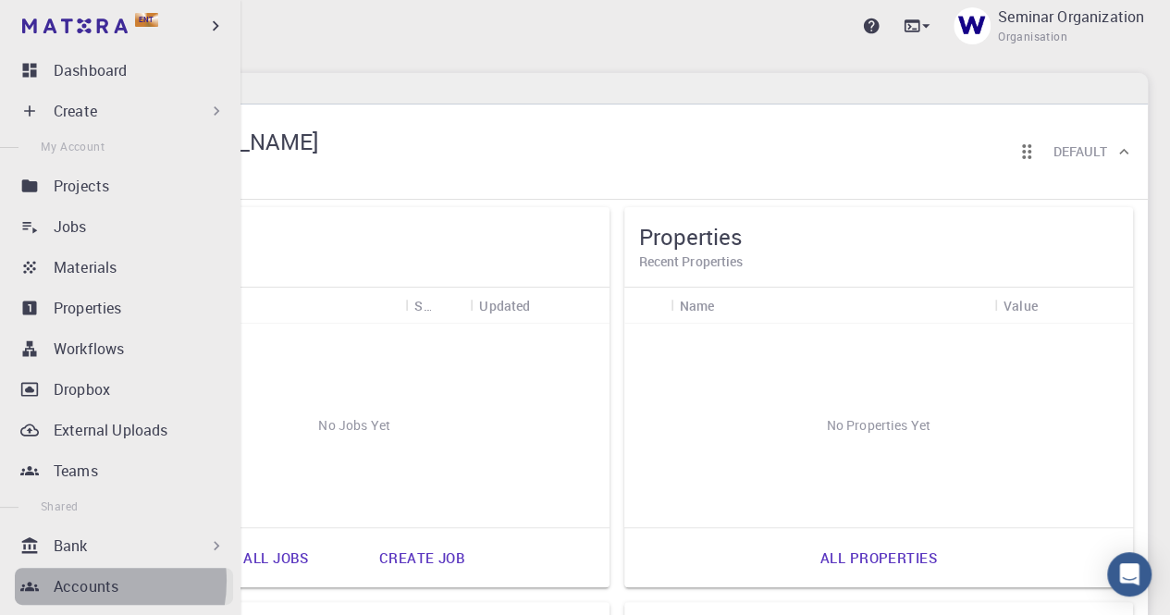
click at [78, 581] on p "Accounts" at bounding box center [86, 586] width 65 height 22
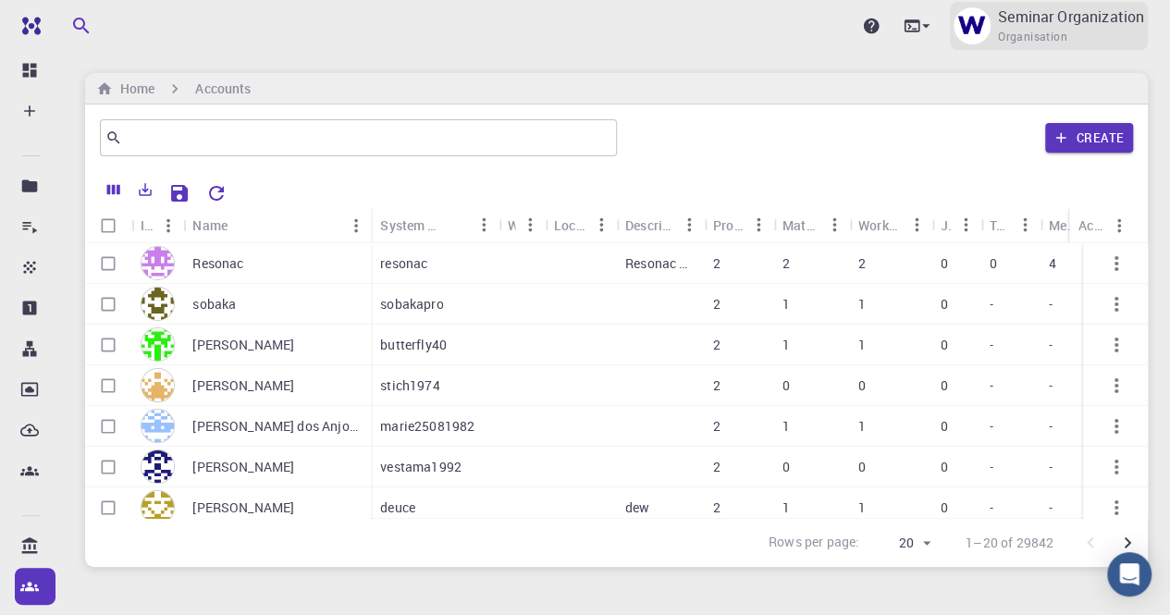
click at [1019, 19] on p "Seminar Organization" at bounding box center [1071, 17] width 146 height 22
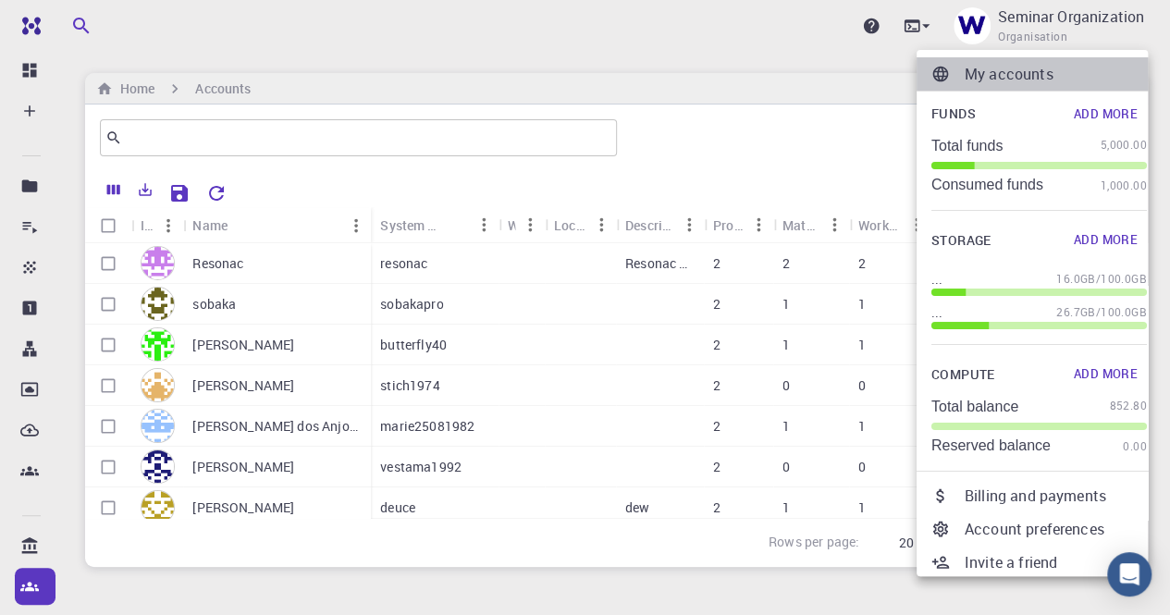
click at [1010, 73] on p "My accounts" at bounding box center [1056, 74] width 182 height 22
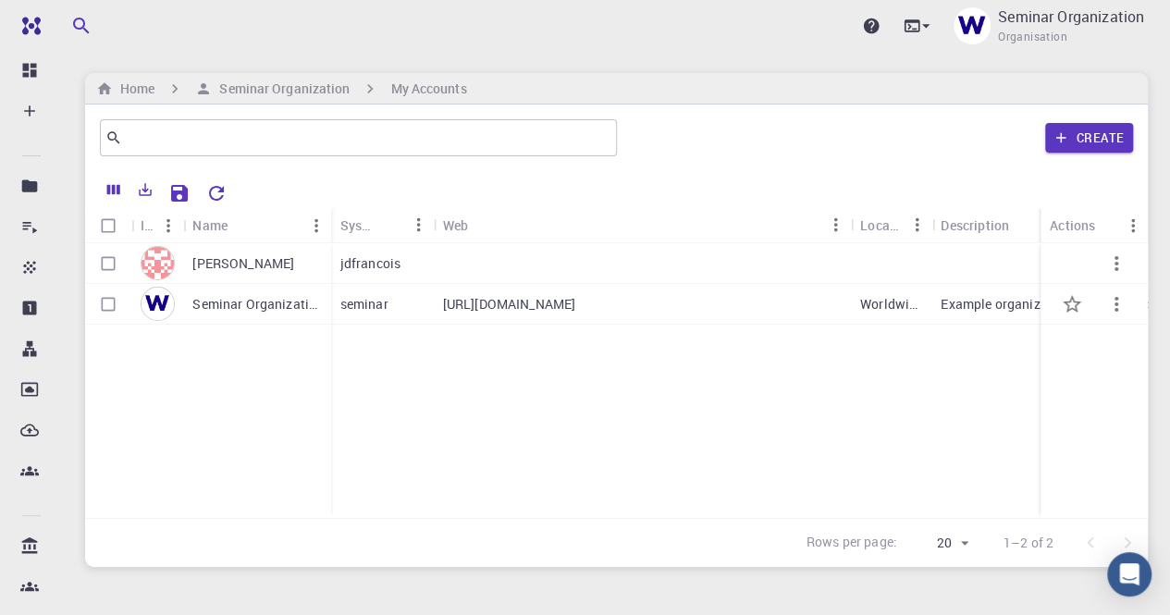
click at [224, 306] on p "Seminar Organization" at bounding box center [256, 304] width 129 height 18
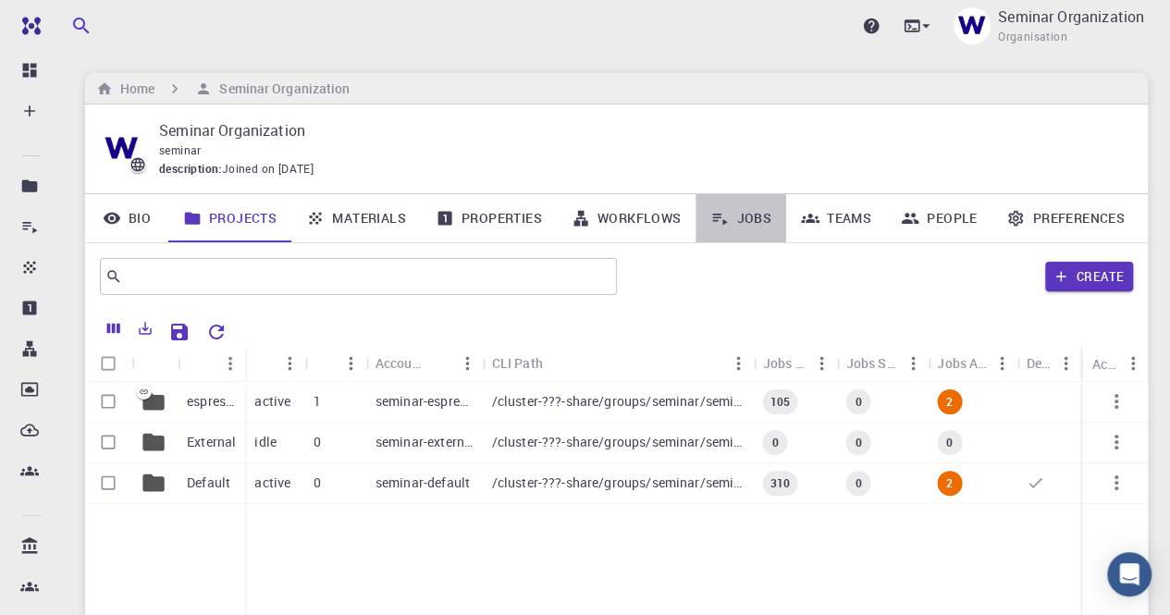
click at [758, 214] on link "Jobs" at bounding box center [740, 218] width 91 height 48
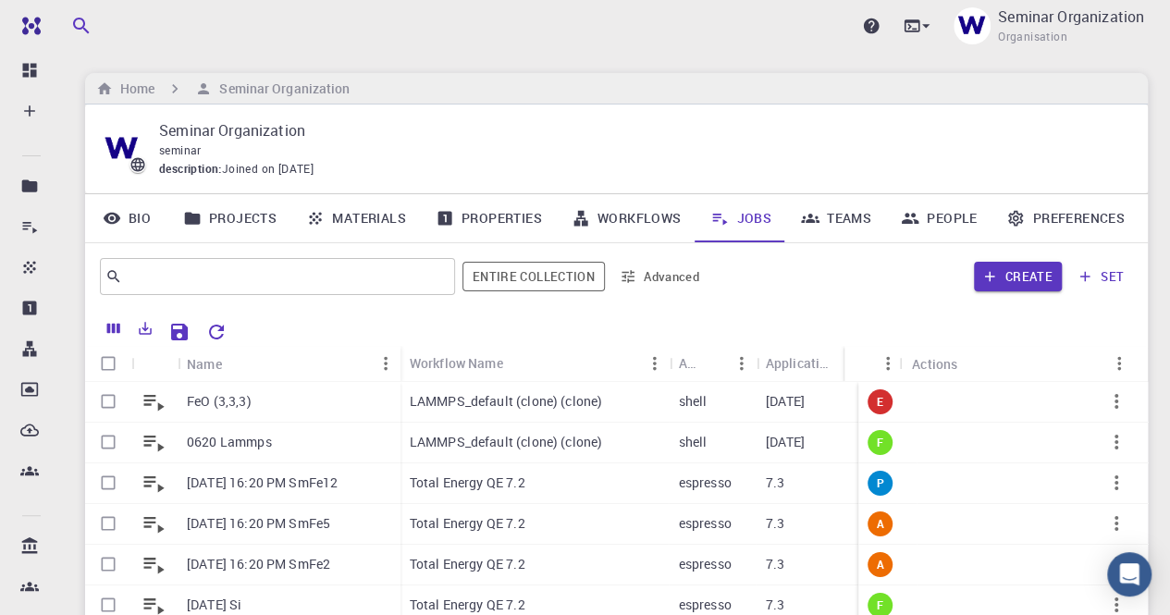
scroll to position [92, 0]
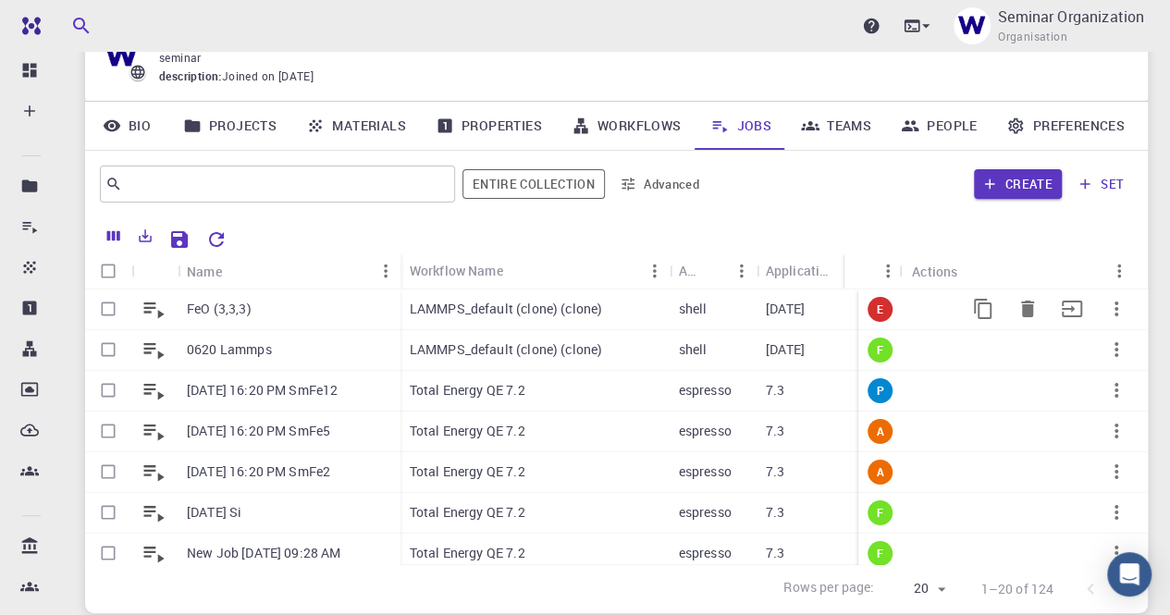
click at [229, 308] on p "FeO (3,3,3)" at bounding box center [219, 309] width 65 height 18
